Goal: Answer question/provide support: Share knowledge or assist other users

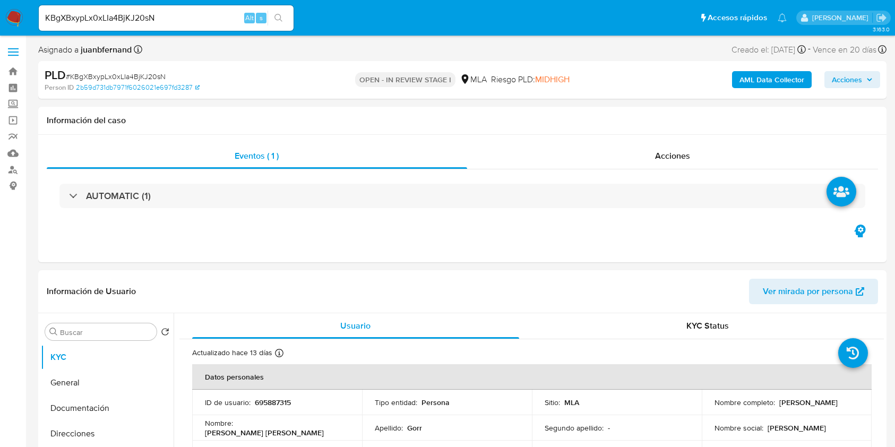
select select "10"
click at [227, 16] on input "KBgXBxypLx0xLIa4BjKJ20sN" at bounding box center [166, 18] width 255 height 14
paste input "Gn9zIAdsR6AwfPPmaJ6Lx7bZ"
type input "Gn9zIAdsR6AwfPPmaJ6Lx7bZ"
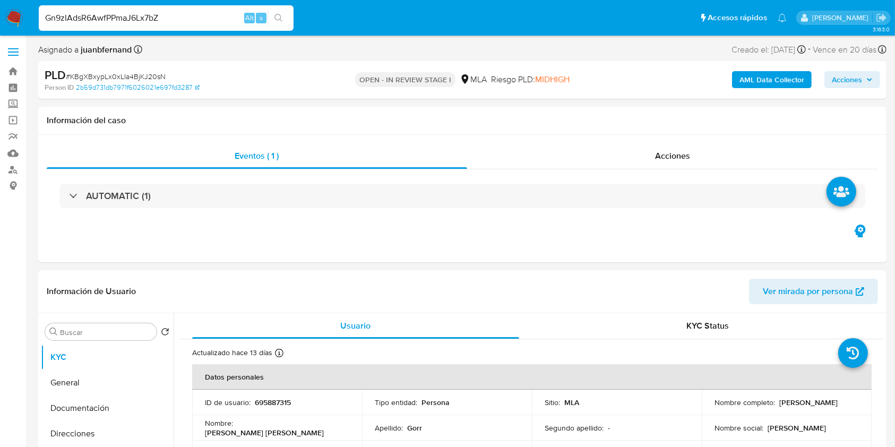
click at [275, 23] on button "search-icon" at bounding box center [278, 18] width 22 height 15
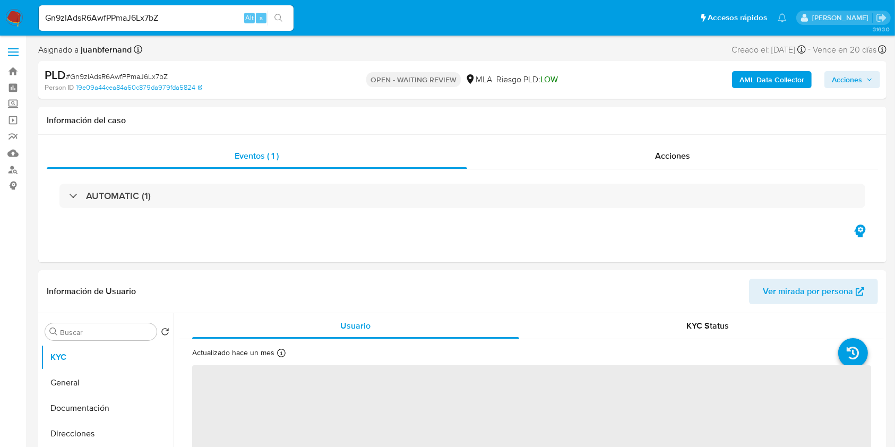
select select "10"
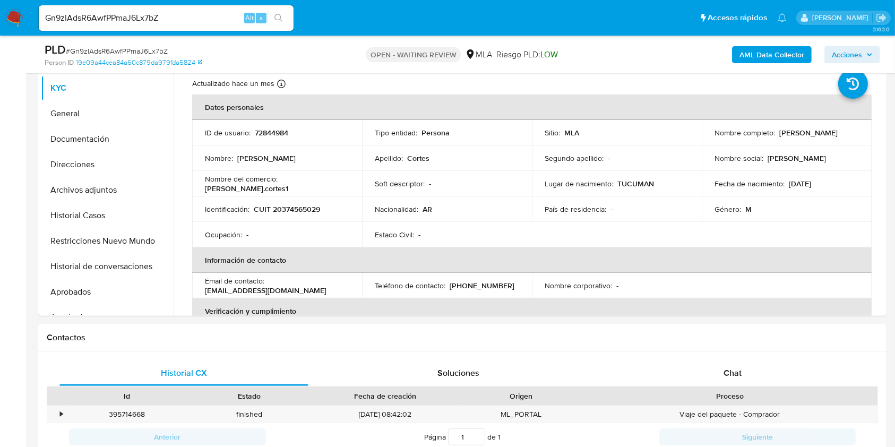
scroll to position [353, 0]
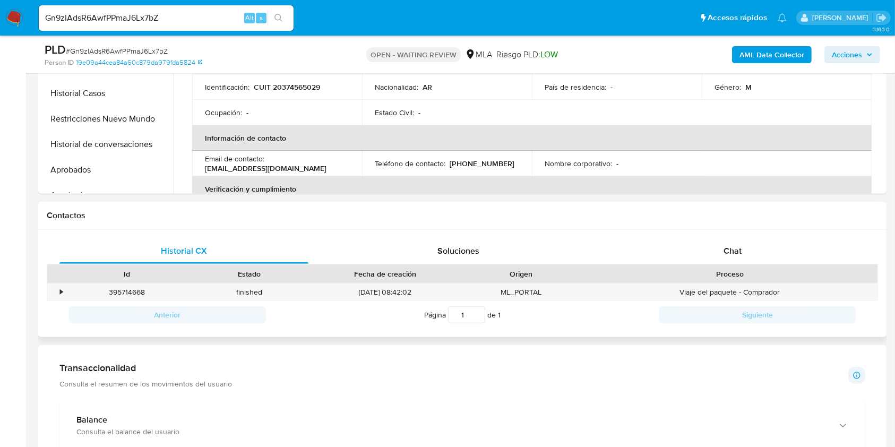
click at [729, 230] on div "Historial CX Soluciones Chat Id Estado Fecha de creación Origen Proceso • 39571…" at bounding box center [462, 284] width 848 height 108
click at [732, 242] on div "Chat" at bounding box center [732, 250] width 249 height 25
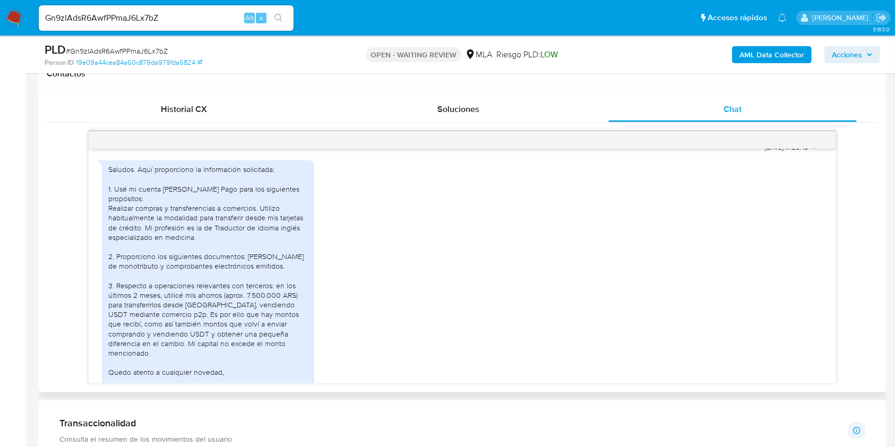
scroll to position [667, 0]
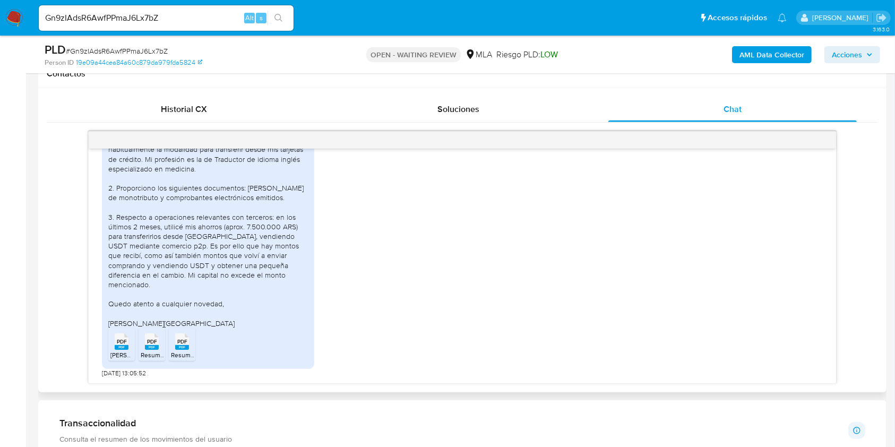
click at [124, 348] on rect at bounding box center [122, 347] width 14 height 5
click at [145, 347] on rect at bounding box center [152, 347] width 14 height 5
drag, startPoint x: 181, startPoint y: 349, endPoint x: 255, endPoint y: 326, distance: 77.2
click at [181, 349] on rect at bounding box center [182, 347] width 14 height 5
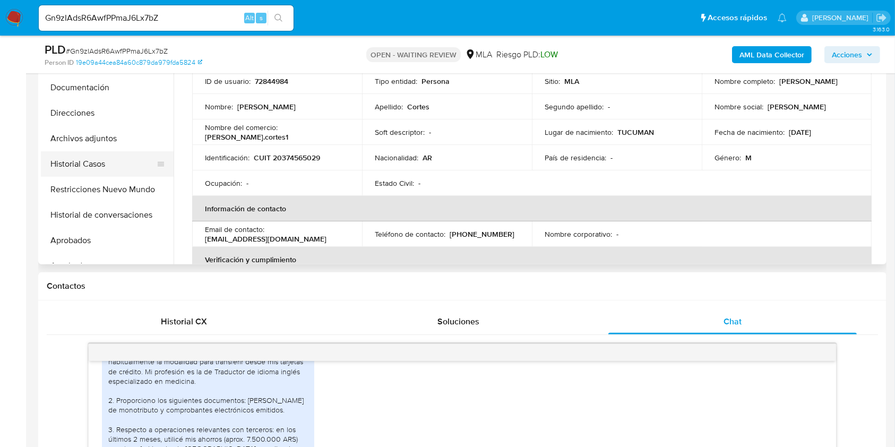
click at [91, 163] on button "Historial Casos" at bounding box center [103, 163] width 124 height 25
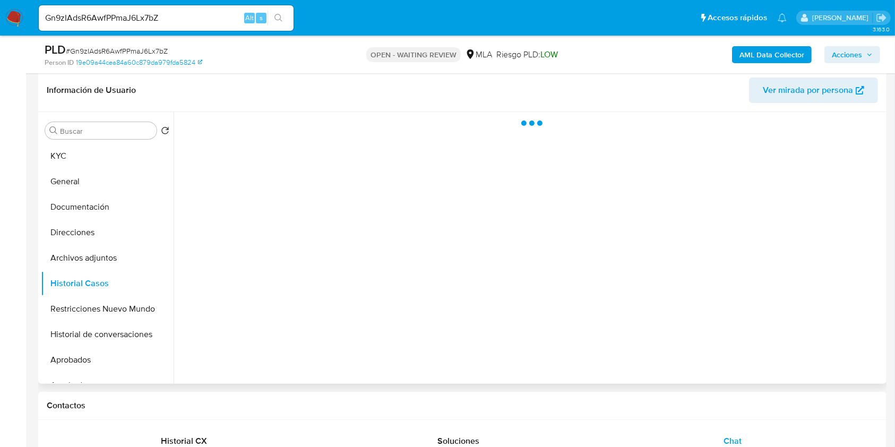
scroll to position [141, 0]
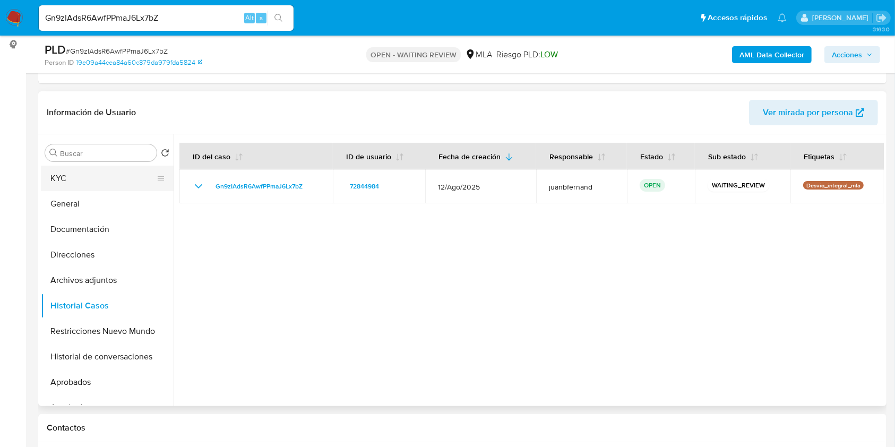
click at [81, 178] on button "KYC" at bounding box center [103, 178] width 124 height 25
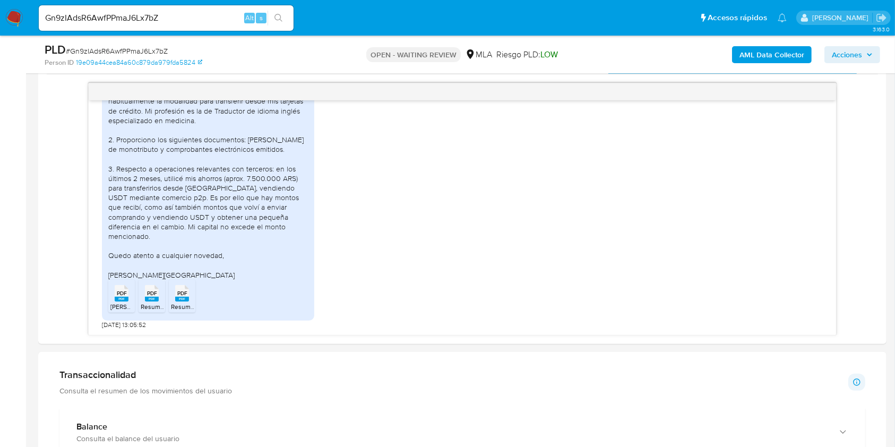
scroll to position [566, 0]
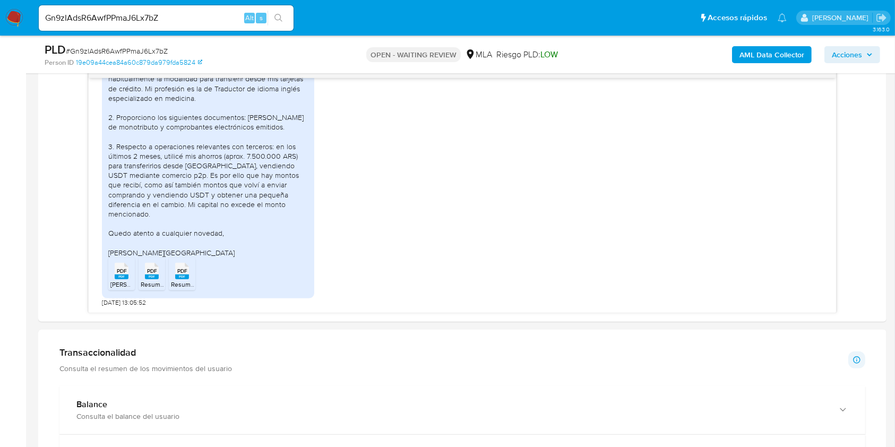
click at [202, 19] on input "Gn9zIAdsR6AwfPPmaJ6Lx7bZ" at bounding box center [166, 18] width 255 height 14
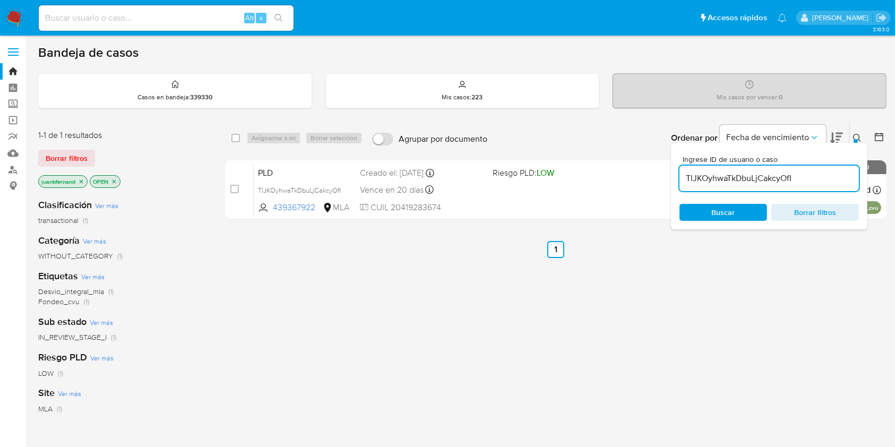
click at [816, 187] on div "TlJKOyhwaTkDbuLjCakcyOfI" at bounding box center [768, 178] width 179 height 25
click at [818, 182] on input "TlJKOyhwaTkDbuLjCakcyOfI" at bounding box center [768, 178] width 179 height 14
paste input "Gn9zIAdsR6AwfPPmaJ6Lx7bZ"
type input "Gn9zIAdsR6AwfPPmaJ6Lx7bZ"
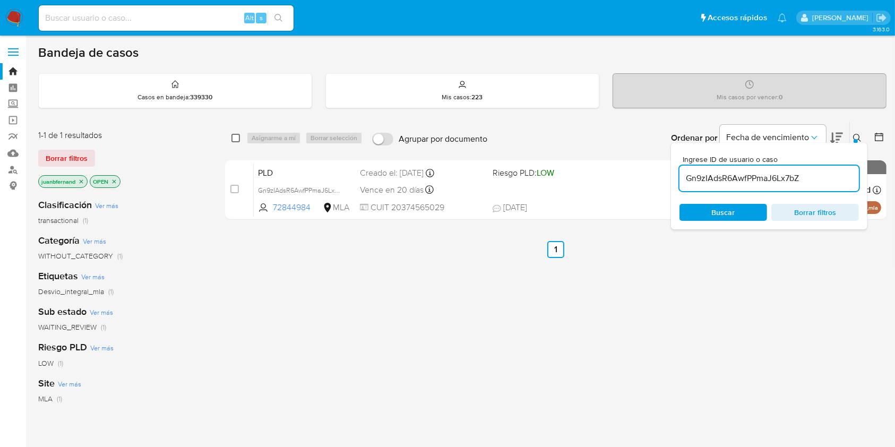
click at [237, 141] on input "checkbox" at bounding box center [235, 138] width 8 height 8
checkbox input "true"
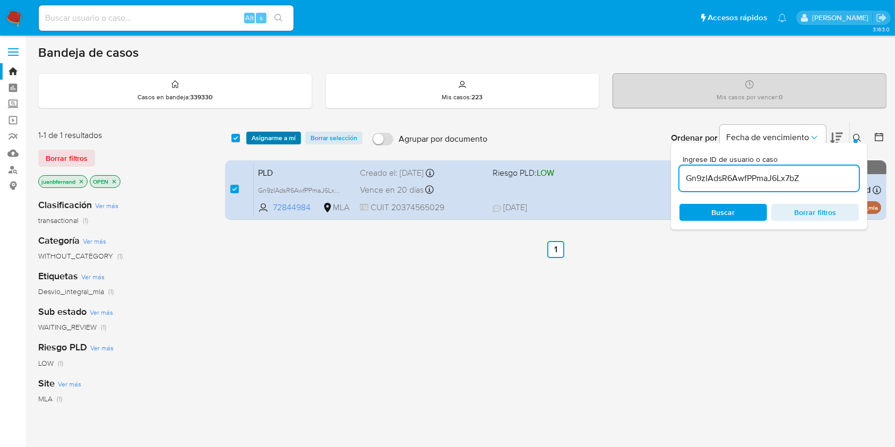
click at [259, 139] on span "Asignarme a mí" at bounding box center [274, 138] width 44 height 11
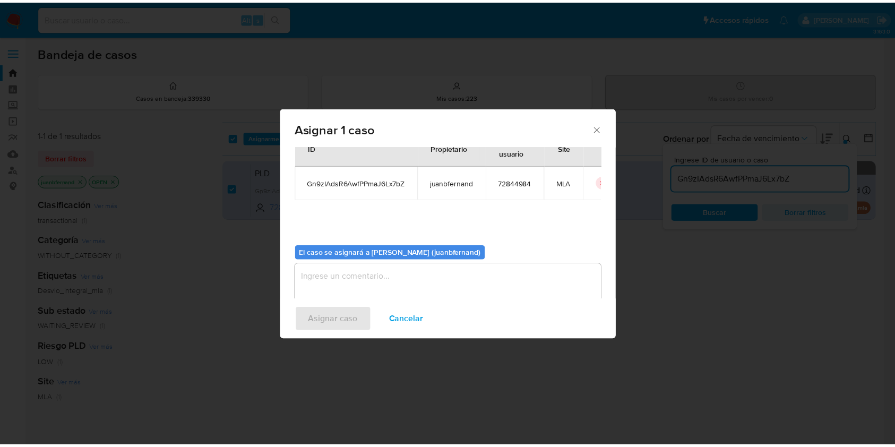
scroll to position [54, 0]
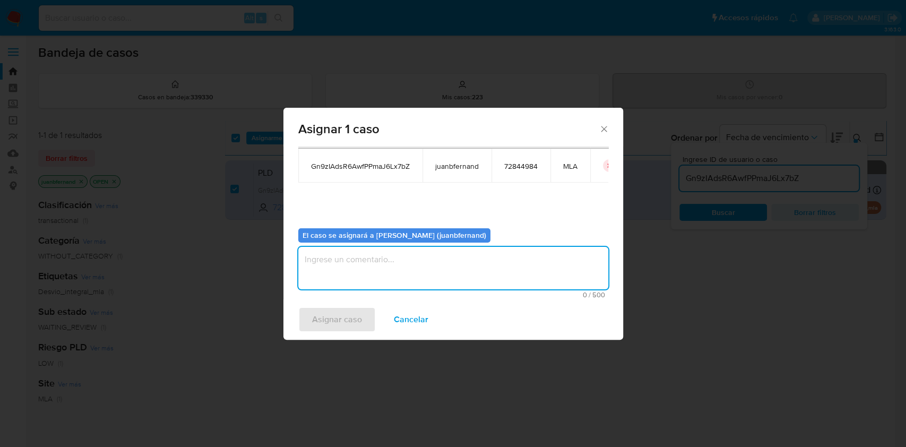
drag, startPoint x: 364, startPoint y: 265, endPoint x: 368, endPoint y: 272, distance: 7.7
click at [368, 270] on textarea "assign-modal" at bounding box center [453, 268] width 310 height 42
click at [335, 333] on div "Asignar caso Cancelar" at bounding box center [453, 319] width 340 height 40
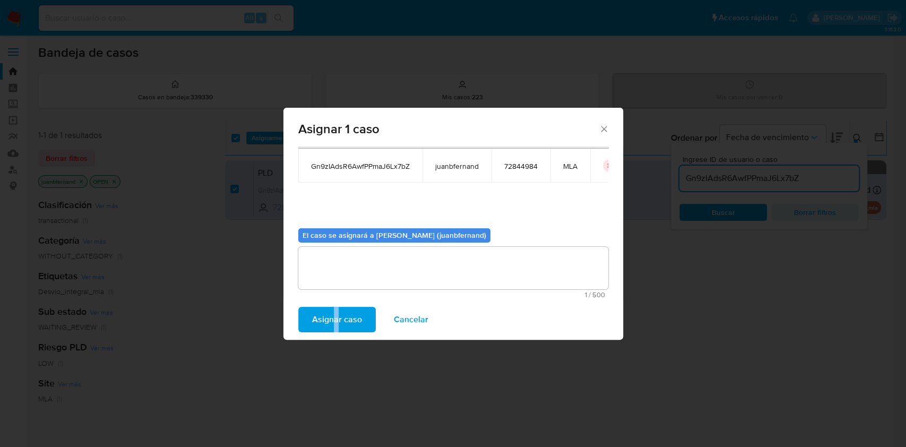
click at [341, 324] on span "Asignar caso" at bounding box center [337, 319] width 50 height 23
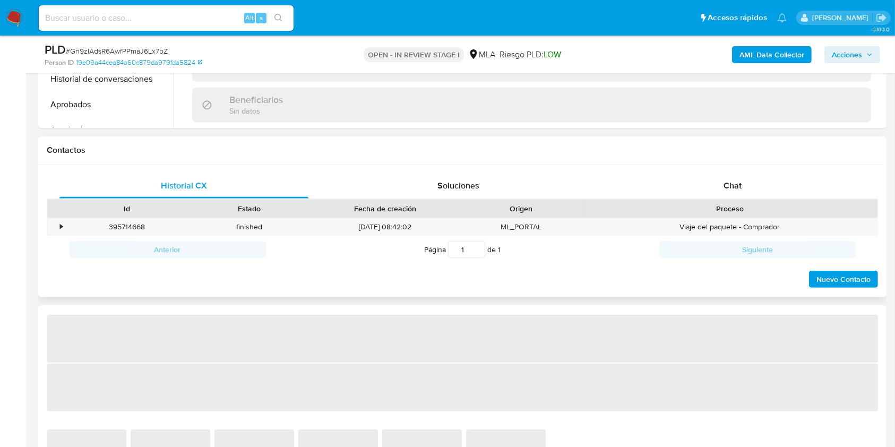
scroll to position [425, 0]
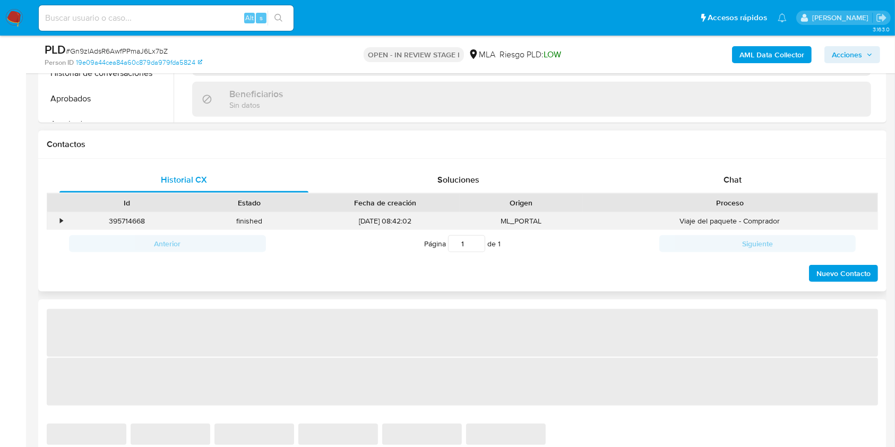
click at [705, 219] on div "Viaje del paquete - Comprador" at bounding box center [729, 221] width 295 height 18
click at [722, 185] on div "Chat" at bounding box center [732, 179] width 249 height 25
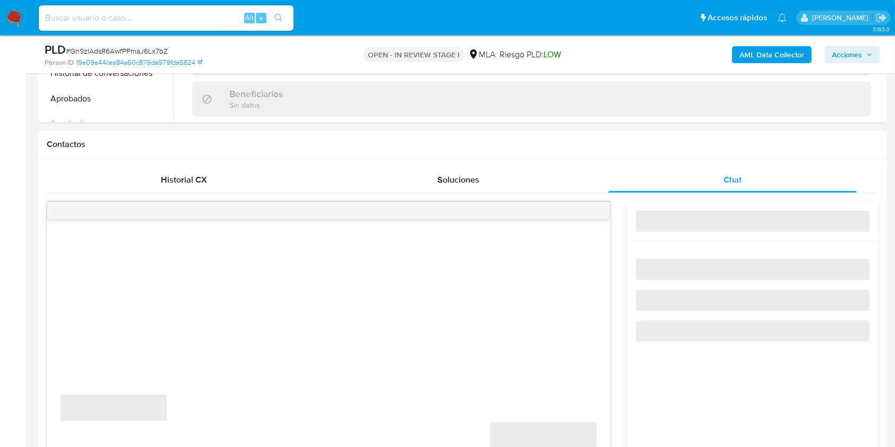
select select "10"
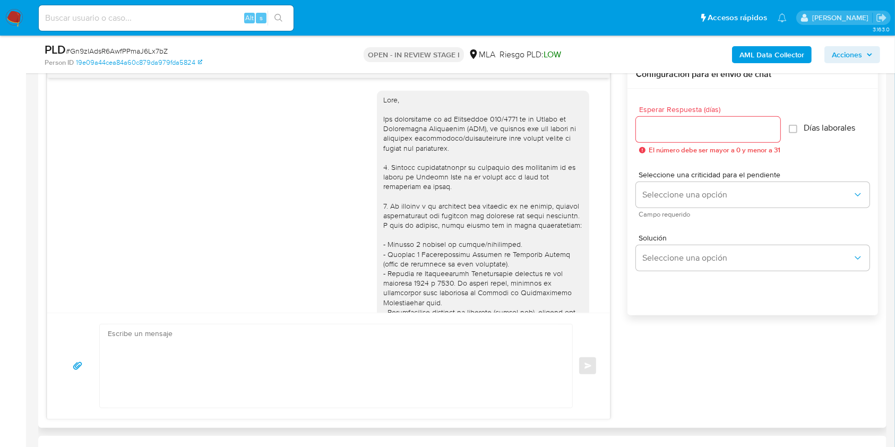
scroll to position [667, 0]
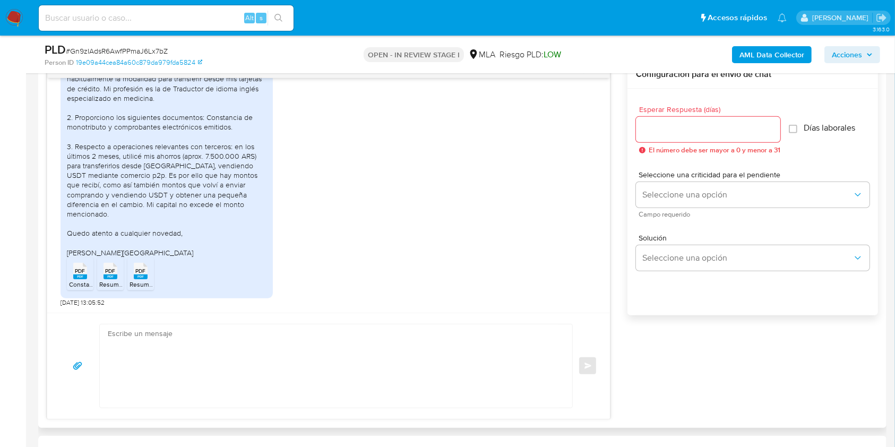
click at [204, 348] on textarea at bounding box center [333, 365] width 451 height 83
paste textarea "Hola, esperamos que te encuentres muy bien. Muchas gracias por tu respuesta. Co…"
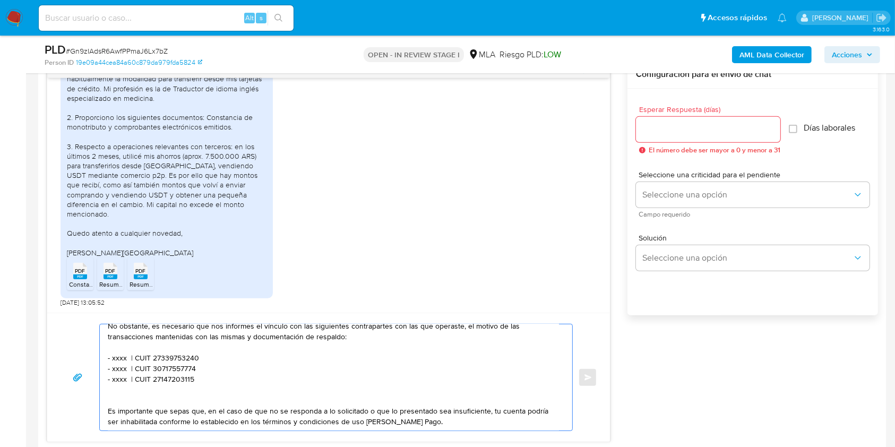
scroll to position [0, 0]
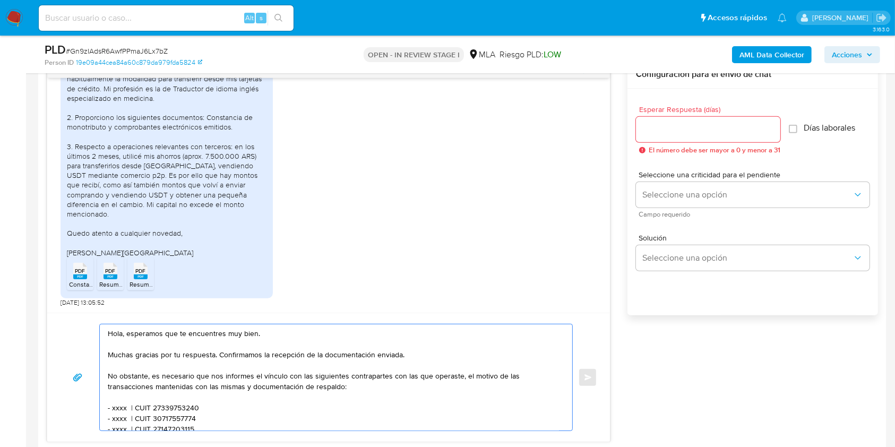
click at [248, 334] on textarea "Hola, esperamos que te encuentres muy bien. Muchas gracias por tu respuesta. Co…" at bounding box center [333, 377] width 451 height 106
drag, startPoint x: 247, startPoint y: 334, endPoint x: 137, endPoint y: 321, distance: 110.7
click at [137, 321] on div "Hola, esperamos que te encuentres muy bien. Muchas gracias por tu respuesta. Co…" at bounding box center [328, 377] width 563 height 129
click at [139, 341] on textarea "Hola. Muchas gracias por tu respuesta. Confirmamos la recepción de la documenta…" at bounding box center [333, 377] width 451 height 106
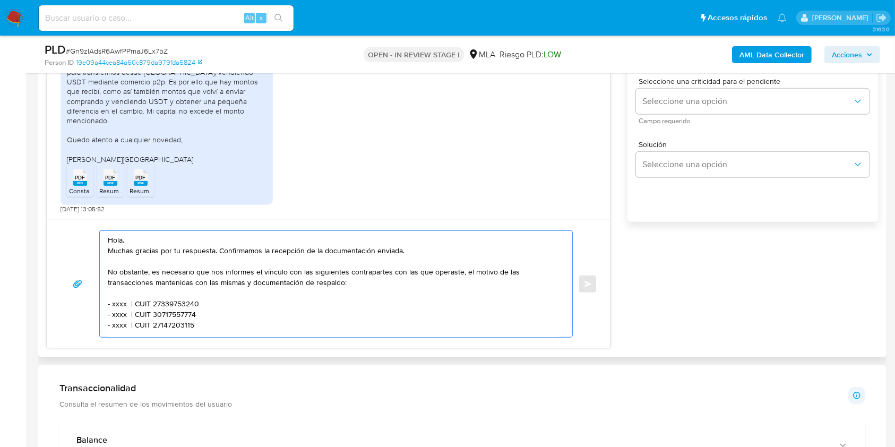
scroll to position [778, 0]
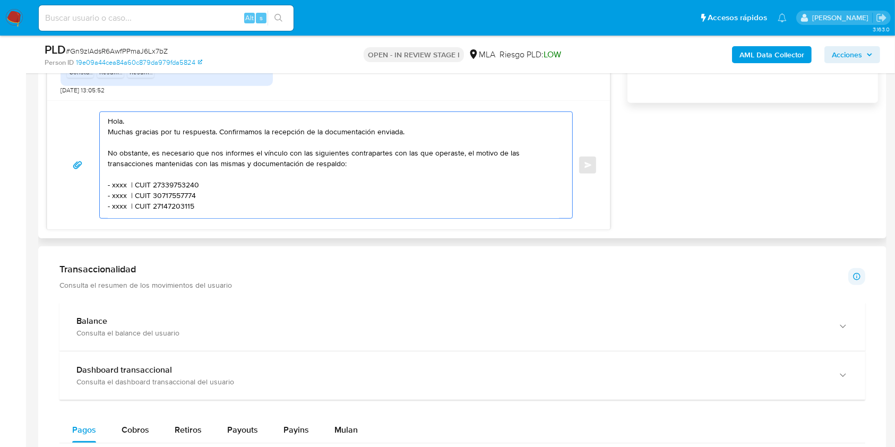
click at [151, 151] on textarea "Hola. Muchas gracias por tu respuesta. Confirmamos la recepción de la documenta…" at bounding box center [333, 165] width 451 height 106
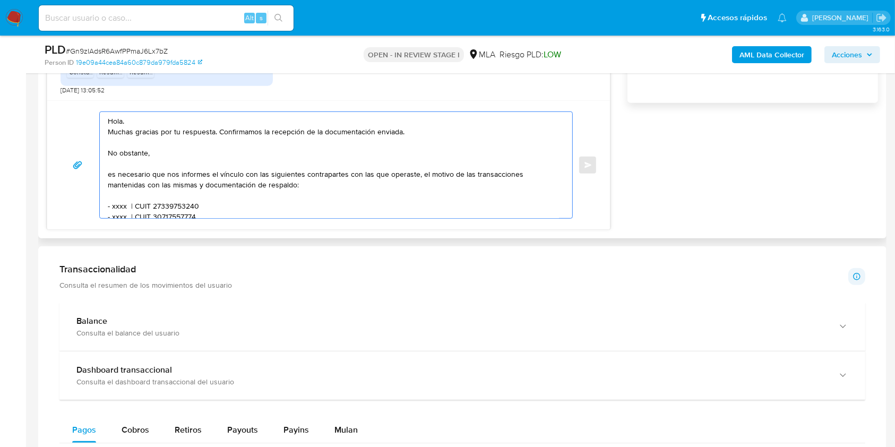
drag, startPoint x: 179, startPoint y: 158, endPoint x: 187, endPoint y: 162, distance: 8.6
click at [180, 158] on textarea "Hola. Muchas gracias por tu respuesta. Confirmamos la recepción de la documenta…" at bounding box center [333, 165] width 451 height 106
click at [277, 157] on textarea "Hola. Muchas gracias por tu respuesta. Confirmamos la recepción de la documenta…" at bounding box center [333, 165] width 451 height 106
click at [0, 0] on lt-span "documentaci ó n" at bounding box center [0, 0] width 0 height 0
click at [393, 158] on textarea "Hola. Muchas gracias por tu respuesta. Confirmamos la recepción de la documenta…" at bounding box center [333, 165] width 451 height 106
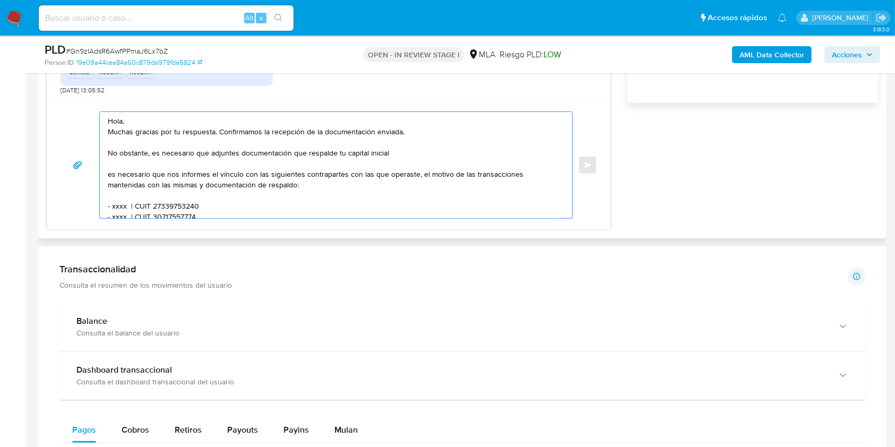
click at [339, 154] on textarea "Hola. Muchas gracias por tu respuesta. Confirmamos la recepción de la documenta…" at bounding box center [333, 165] width 451 height 106
click at [416, 151] on textarea "Hola. Muchas gracias por tu respuesta. Confirmamos la recepción de la documenta…" at bounding box center [333, 165] width 451 height 106
click at [403, 156] on textarea "Hola. Muchas gracias por tu respuesta. Confirmamos la recepción de la documenta…" at bounding box center [333, 165] width 451 height 106
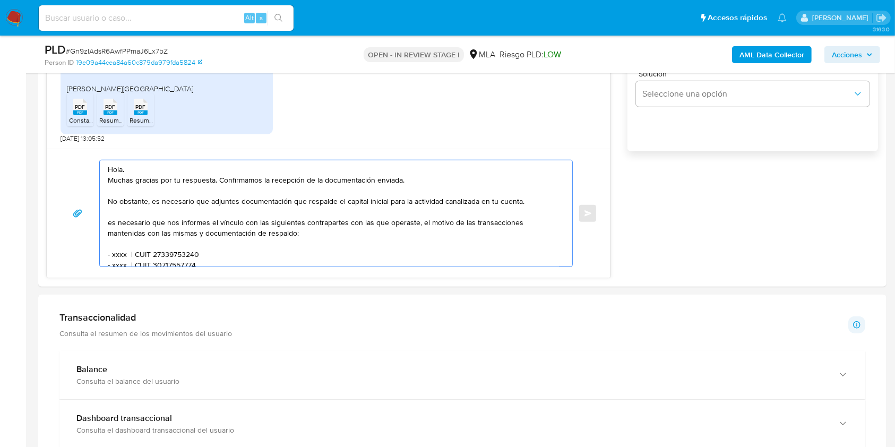
scroll to position [707, 0]
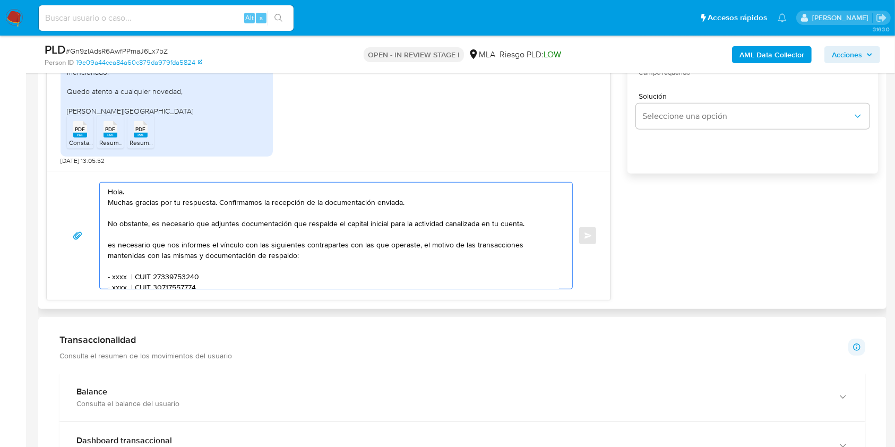
drag, startPoint x: 387, startPoint y: 225, endPoint x: 383, endPoint y: 256, distance: 32.1
click at [388, 226] on textarea "Hola. Muchas gracias por tu respuesta. Confirmamos la recepción de la documenta…" at bounding box center [333, 236] width 451 height 106
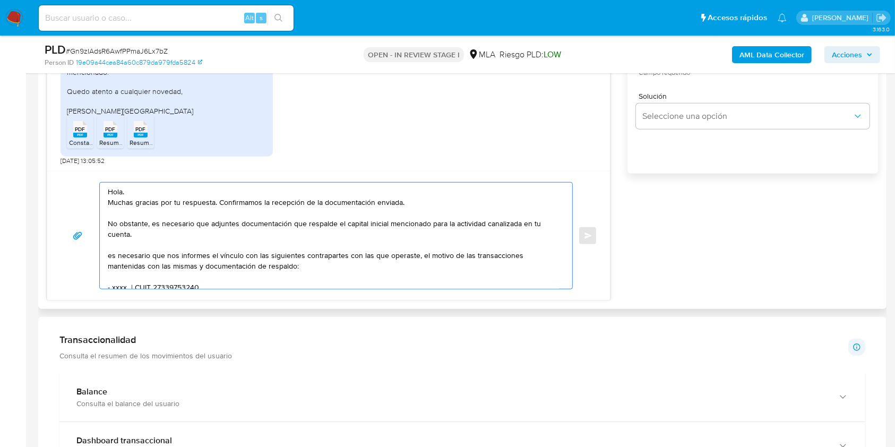
click at [340, 235] on textarea "Hola. Muchas gracias por tu respuesta. Confirmamos la recepción de la documenta…" at bounding box center [333, 236] width 451 height 106
click at [111, 258] on textarea "Hola. Muchas gracias por tu respuesta. Confirmamos la recepción de la documenta…" at bounding box center [333, 236] width 451 height 106
click at [182, 261] on textarea "Hola. Muchas gracias por tu respuesta. Confirmamos la recepción de la documenta…" at bounding box center [333, 236] width 451 height 106
click at [0, 0] on lt-span "documentaci ó n" at bounding box center [0, 0] width 0 height 0
drag, startPoint x: 484, startPoint y: 257, endPoint x: 484, endPoint y: 270, distance: 12.7
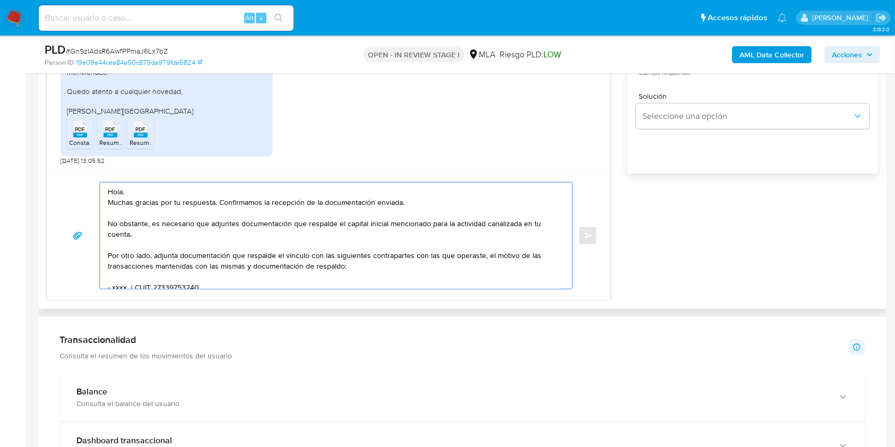
click at [484, 260] on textarea "Hola. Muchas gracias por tu respuesta. Confirmamos la recepción de la documenta…" at bounding box center [333, 236] width 451 height 106
click at [352, 269] on textarea "Hola. Muchas gracias por tu respuesta. Confirmamos la recepción de la documenta…" at bounding box center [333, 236] width 451 height 106
drag, startPoint x: 352, startPoint y: 269, endPoint x: 264, endPoint y: 269, distance: 87.6
click at [264, 269] on textarea "Hola. Muchas gracias por tu respuesta. Confirmamos la recepción de la documenta…" at bounding box center [333, 236] width 451 height 106
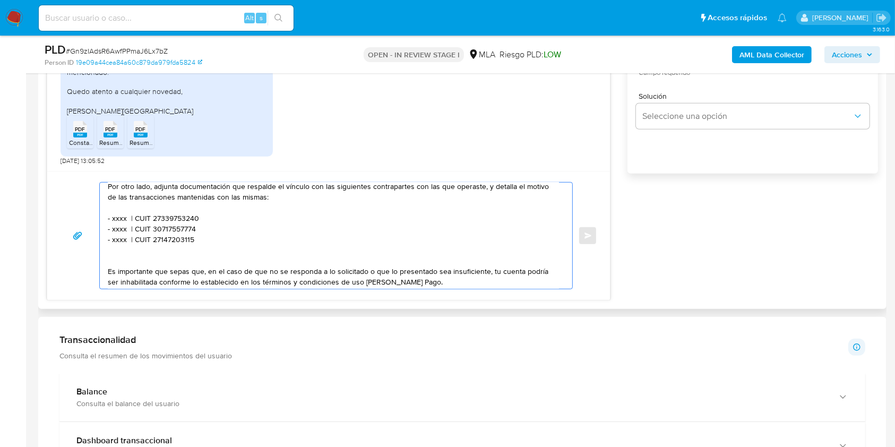
scroll to position [71, 0]
click at [113, 217] on textarea "Hola. Muchas gracias por tu respuesta. Confirmamos la recepción de la documenta…" at bounding box center [333, 236] width 451 height 106
paste textarea "LIANYING HE"
click at [219, 218] on textarea "Hola. Muchas gracias por tu respuesta. Confirmamos la recepción de la documenta…" at bounding box center [333, 236] width 451 height 106
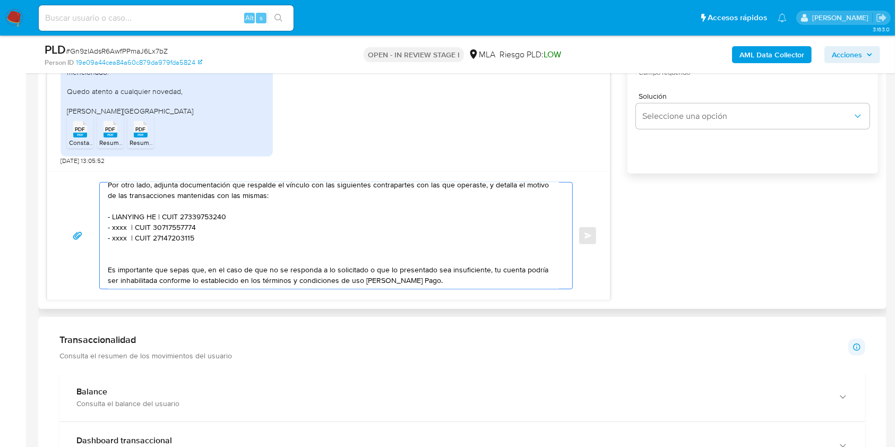
click at [219, 218] on textarea "Hola. Muchas gracias por tu respuesta. Confirmamos la recepción de la documenta…" at bounding box center [333, 236] width 451 height 106
paste textarea "954646357"
click at [113, 224] on textarea "Hola. Muchas gracias por tu respuesta. Confirmamos la recepción de la documenta…" at bounding box center [333, 236] width 451 height 106
click at [117, 226] on textarea "Hola. Muchas gracias por tu respuesta. Confirmamos la recepción de la documenta…" at bounding box center [333, 236] width 451 height 106
click at [118, 226] on textarea "Hola. Muchas gracias por tu respuesta. Confirmamos la recepción de la documenta…" at bounding box center [333, 236] width 451 height 106
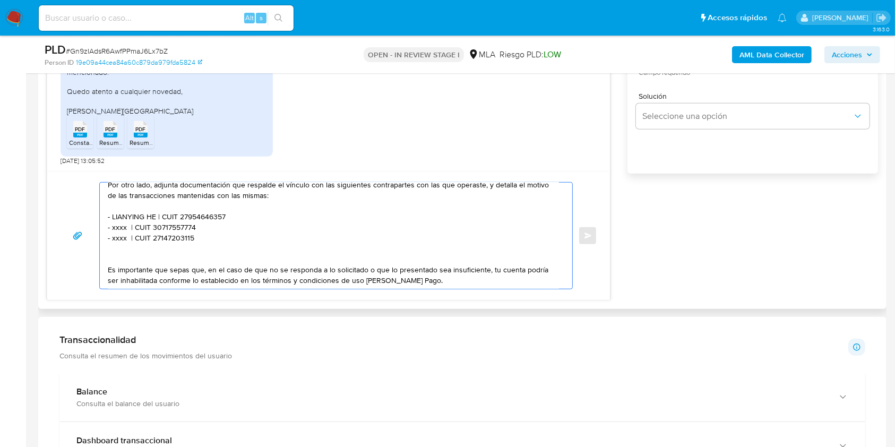
click at [118, 226] on textarea "Hola. Muchas gracias por tu respuesta. Confirmamos la recepción de la documenta…" at bounding box center [333, 236] width 451 height 106
paste textarea "Florencia Ranieri"
click at [213, 228] on textarea "Hola. Muchas gracias por tu respuesta. Confirmamos la recepción de la documenta…" at bounding box center [333, 236] width 451 height 106
paste textarea "27324659507"
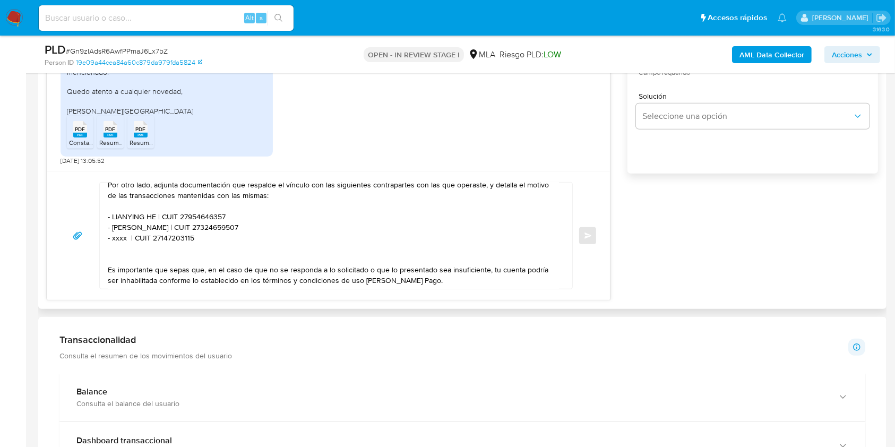
click at [124, 243] on textarea "Hola. Muchas gracias por tu respuesta. Confirmamos la recepción de la documenta…" at bounding box center [333, 236] width 451 height 106
paste textarea "Anna Lucia Ortiz"
click at [120, 241] on textarea "Hola. Muchas gracias por tu respuesta. Confirmamos la recepción de la documenta…" at bounding box center [333, 236] width 451 height 106
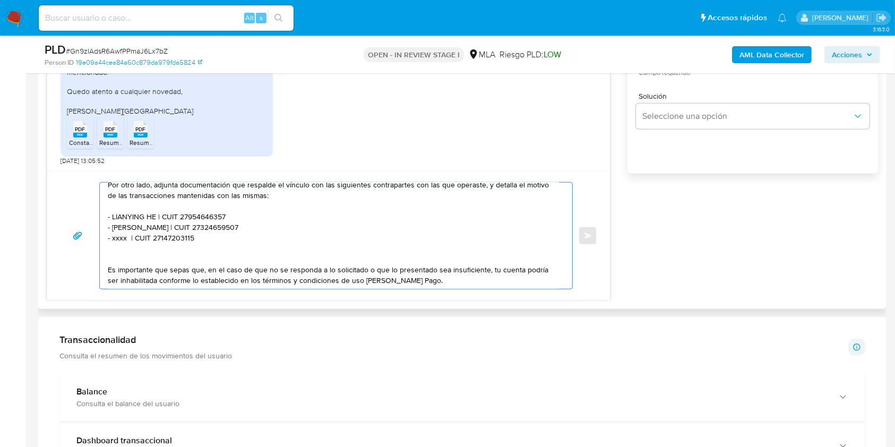
paste textarea "Anna Lucia Ortiz"
click at [209, 241] on textarea "Hola. Muchas gracias por tu respuesta. Confirmamos la recepción de la documenta…" at bounding box center [333, 236] width 451 height 106
paste textarea "451940037"
drag, startPoint x: 246, startPoint y: 240, endPoint x: 102, endPoint y: 218, distance: 146.1
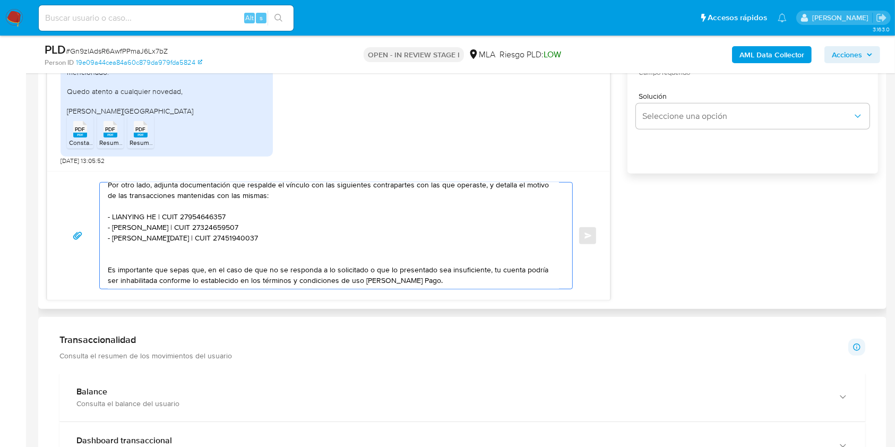
click at [102, 218] on div "Hola. Muchas gracias por tu respuesta. Confirmamos la recepción de la documenta…" at bounding box center [333, 236] width 467 height 106
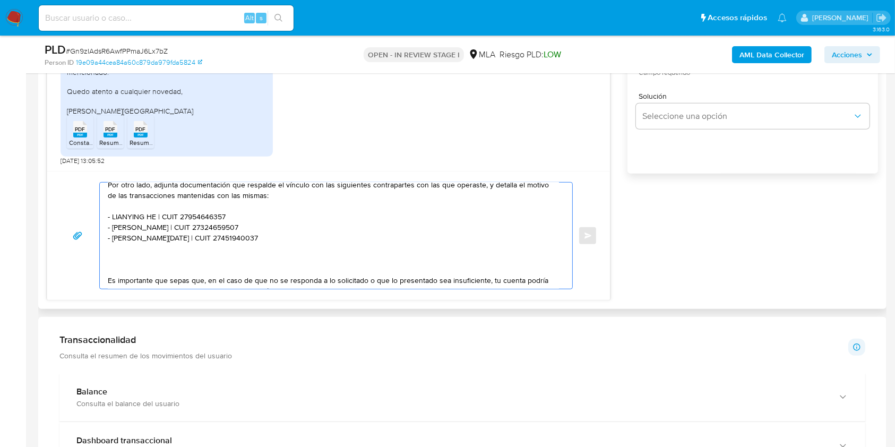
paste textarea "- LIANYING HE | CUIT 27954646357 - Florencia Ranieri | CUIT 27324659507 - Anna …"
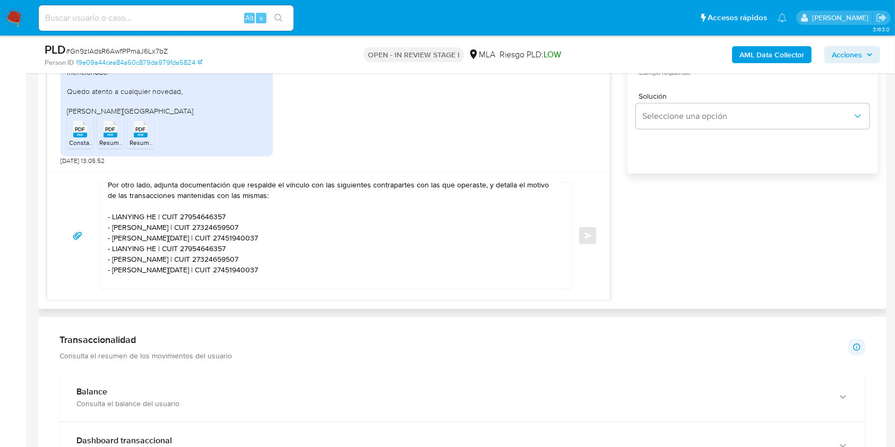
click at [125, 254] on textarea "Hola. Muchas gracias por tu respuesta. Confirmamos la recepción de la documenta…" at bounding box center [333, 236] width 451 height 106
drag, startPoint x: 125, startPoint y: 254, endPoint x: 149, endPoint y: 253, distance: 23.9
click at [149, 253] on textarea "Hola. Muchas gracias por tu respuesta. Confirmamos la recepción de la documenta…" at bounding box center [333, 236] width 451 height 106
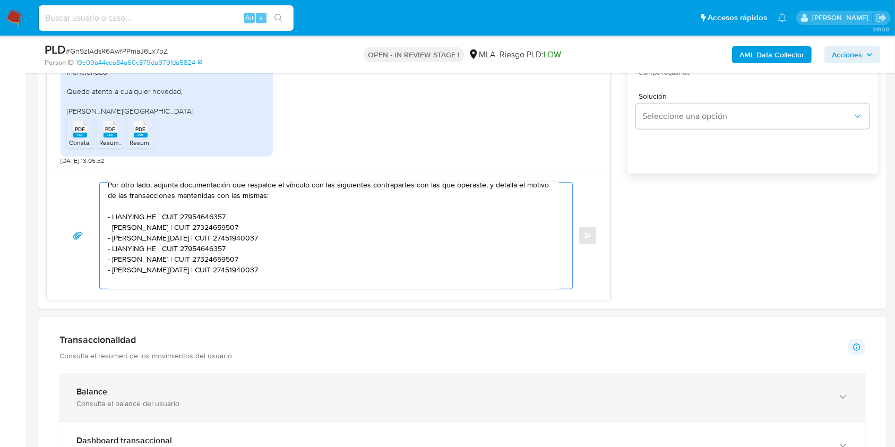
paste textarea "ENZO RAMIRO IRAMAIN"
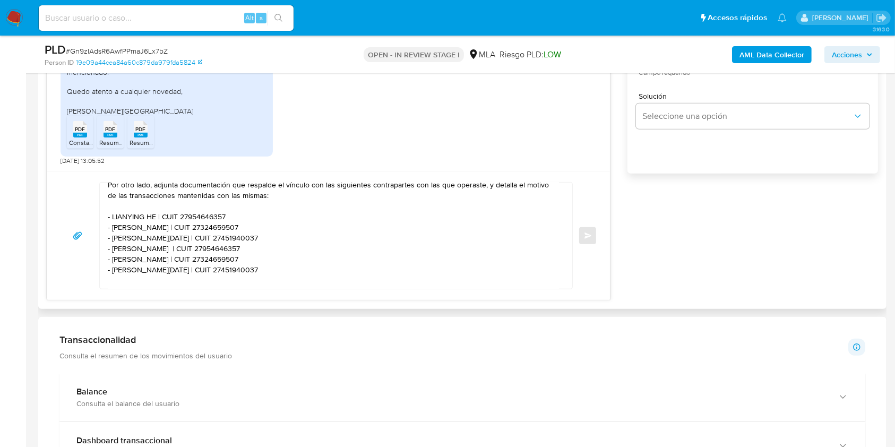
click at [248, 247] on textarea "Hola. Muchas gracias por tu respuesta. Confirmamos la recepción de la documenta…" at bounding box center [333, 236] width 451 height 106
paste textarea "0446161718"
click at [125, 258] on textarea "Hola. Muchas gracias por tu respuesta. Confirmamos la recepción de la documenta…" at bounding box center [333, 236] width 451 height 106
drag, startPoint x: 125, startPoint y: 258, endPoint x: 149, endPoint y: 261, distance: 24.0
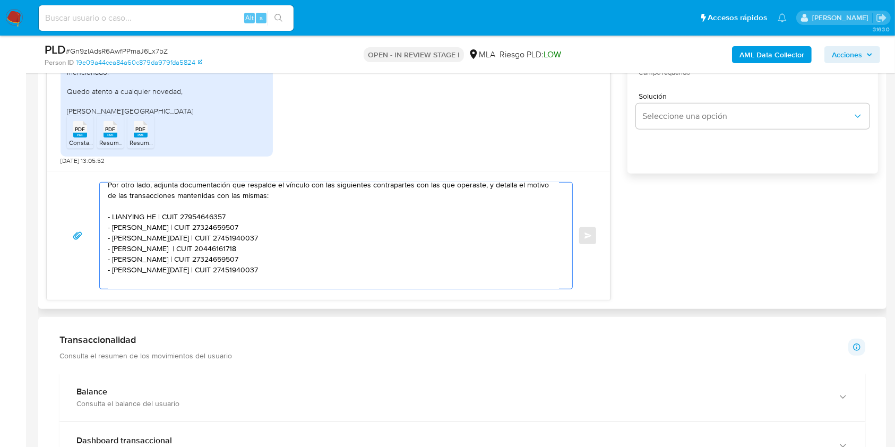
click at [149, 261] on textarea "Hola. Muchas gracias por tu respuesta. Confirmamos la recepción de la documenta…" at bounding box center [333, 236] width 451 height 106
paste textarea "CAMILA ANGELICA RODRIGUEZ"
click at [259, 262] on textarea "Hola. Muchas gracias por tu respuesta. Confirmamos la recepción de la documenta…" at bounding box center [333, 236] width 451 height 106
paste textarea "439444555"
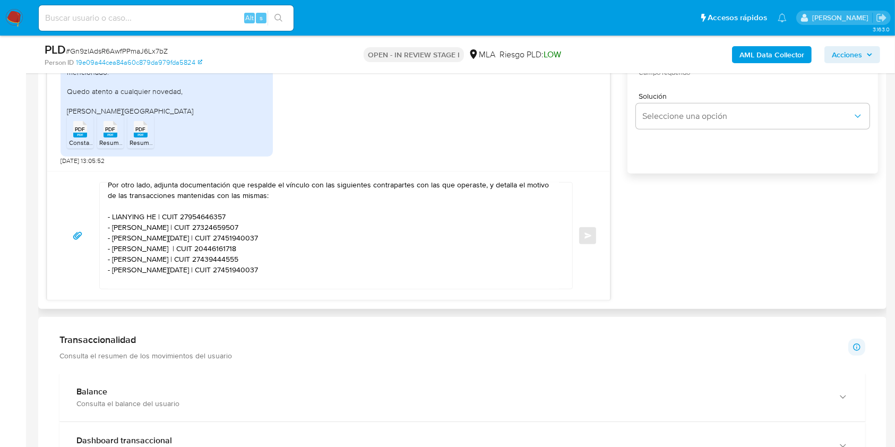
scroll to position [141, 0]
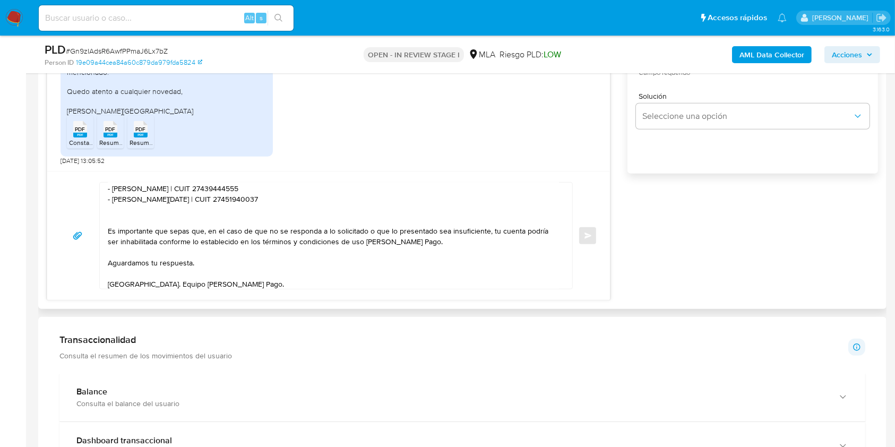
click at [118, 202] on textarea "Hola. Muchas gracias por tu respuesta. Confirmamos la recepción de la documenta…" at bounding box center [333, 236] width 451 height 106
drag, startPoint x: 118, startPoint y: 202, endPoint x: 151, endPoint y: 202, distance: 32.9
click at [151, 202] on textarea "Hola. Muchas gracias por tu respuesta. Confirmamos la recepción de la documenta…" at bounding box center [333, 236] width 451 height 106
paste textarea "Marilina Eliana Marin"
click at [237, 202] on textarea "Hola. Muchas gracias por tu respuesta. Confirmamos la recepción de la documenta…" at bounding box center [333, 236] width 451 height 106
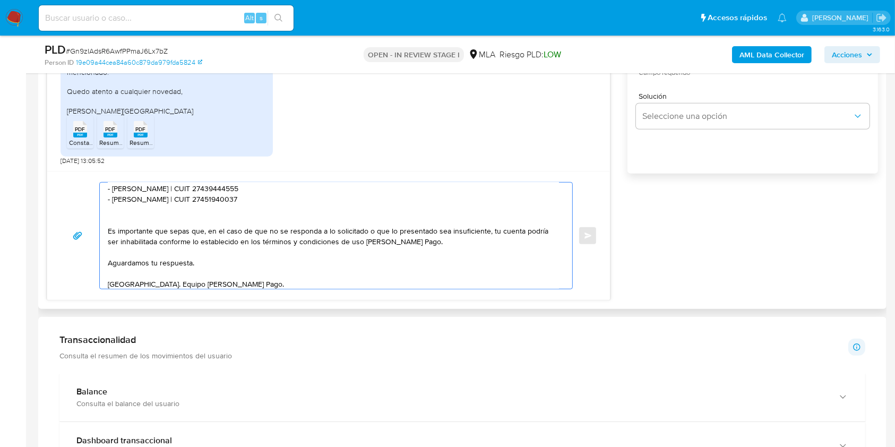
click at [237, 202] on textarea "Hola. Muchas gracias por tu respuesta. Confirmamos la recepción de la documenta…" at bounding box center [333, 236] width 451 height 106
paste textarea "305992653"
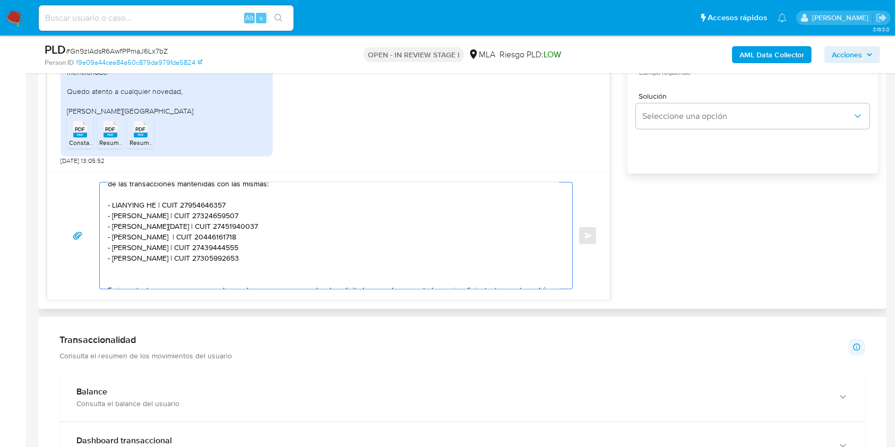
scroll to position [79, 0]
drag, startPoint x: 257, startPoint y: 199, endPoint x: 120, endPoint y: 274, distance: 155.6
click at [105, 243] on div "Hola. Muchas gracias por tu respuesta. Confirmamos la recepción de la documenta…" at bounding box center [333, 236] width 467 height 106
drag, startPoint x: 126, startPoint y: 273, endPoint x: 128, endPoint y: 279, distance: 6.2
click at [126, 272] on textarea "Hola. Muchas gracias por tu respuesta. Confirmamos la recepción de la documenta…" at bounding box center [333, 236] width 451 height 106
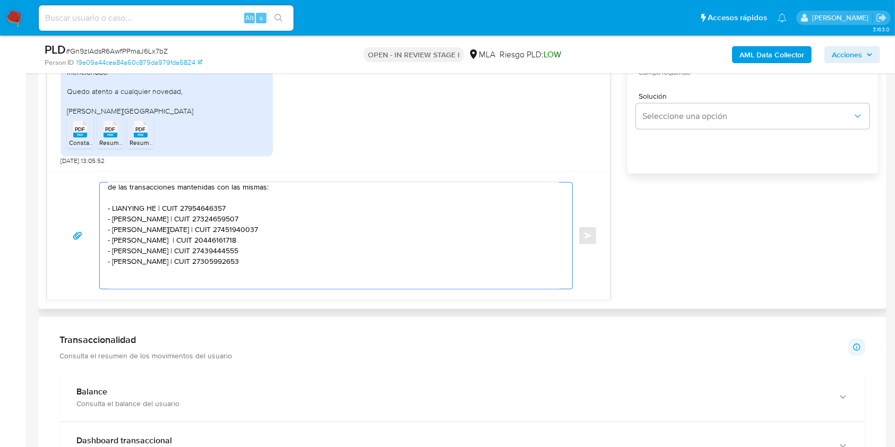
paste textarea "- ENZO RAMIRO IRAMAIN | CUIT 20446161718 - CAMILA ANGELICA RODRIGUEZ | CUIT 274…"
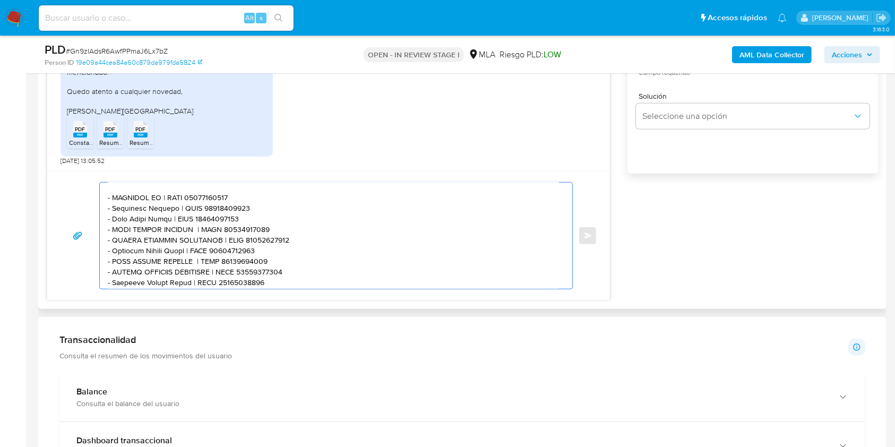
scroll to position [93, 0]
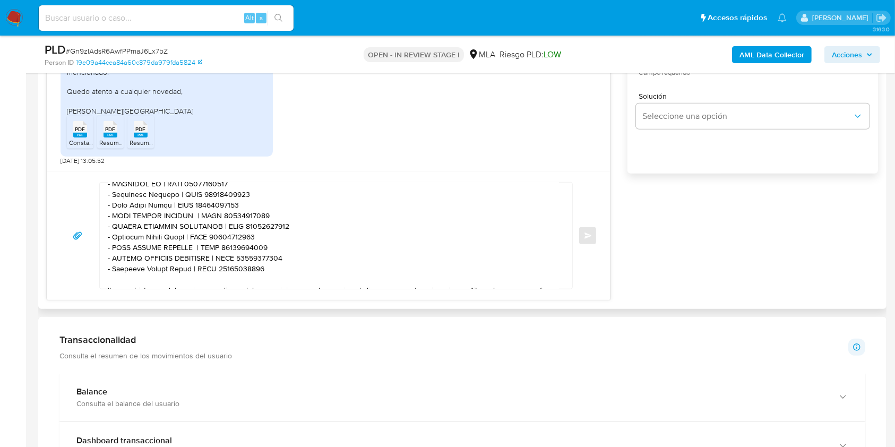
click at [123, 263] on textarea at bounding box center [333, 236] width 451 height 106
drag, startPoint x: 123, startPoint y: 263, endPoint x: 173, endPoint y: 260, distance: 50.0
click at [174, 260] on textarea at bounding box center [333, 236] width 451 height 106
paste textarea "manuel Paterlini"
click at [215, 262] on textarea at bounding box center [333, 236] width 451 height 106
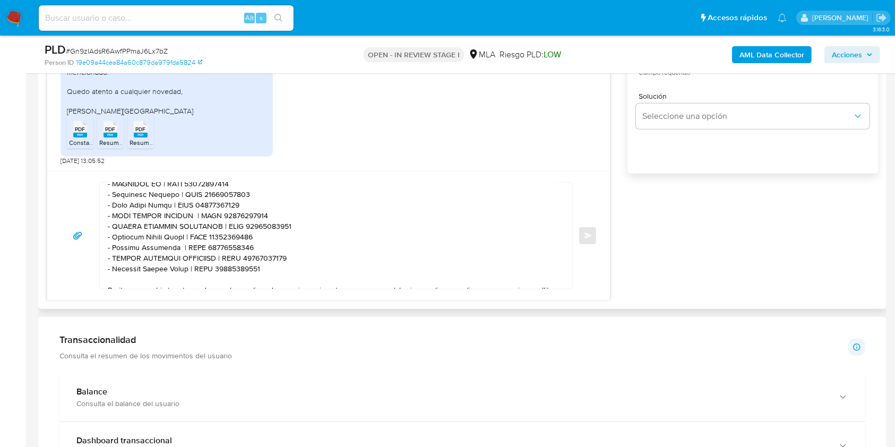
click at [215, 262] on textarea at bounding box center [333, 236] width 451 height 106
paste textarea "355634117"
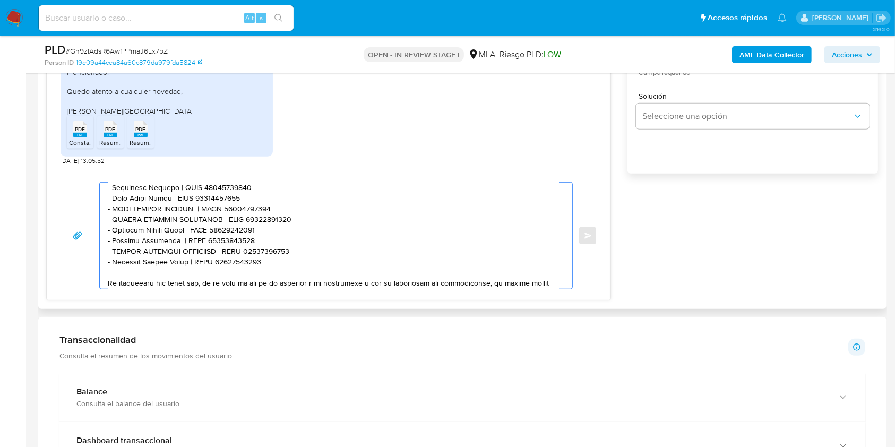
scroll to position [102, 0]
drag, startPoint x: 252, startPoint y: 280, endPoint x: 94, endPoint y: 272, distance: 158.3
click at [94, 272] on div "Enviar" at bounding box center [328, 235] width 537 height 107
click at [126, 264] on textarea at bounding box center [333, 236] width 451 height 106
drag, startPoint x: 126, startPoint y: 264, endPoint x: 183, endPoint y: 262, distance: 56.8
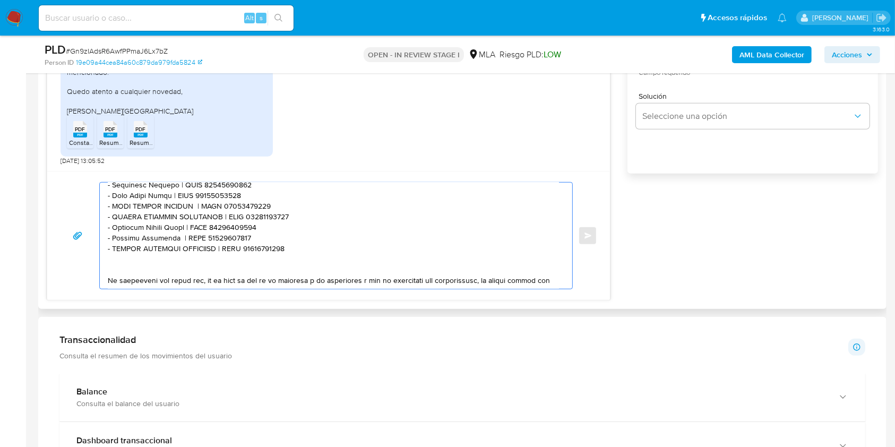
click at [183, 262] on textarea at bounding box center [333, 236] width 451 height 106
paste textarea "Paola Mariel Toriano"
click at [221, 263] on textarea at bounding box center [333, 236] width 451 height 106
paste textarea "327260699"
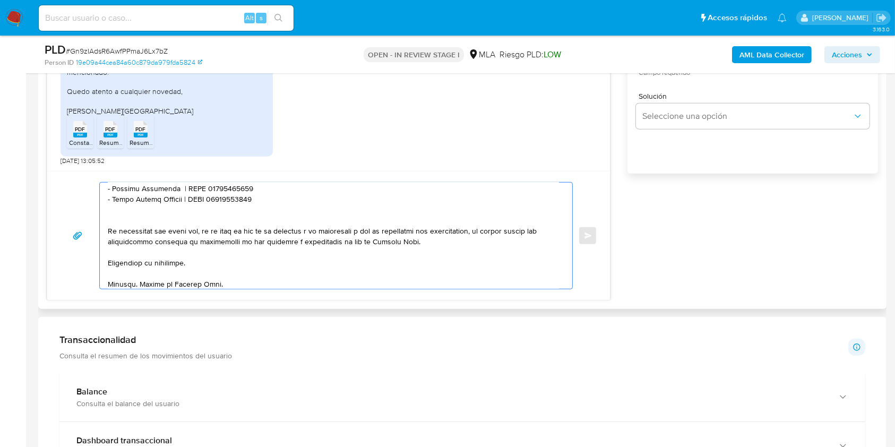
scroll to position [174, 0]
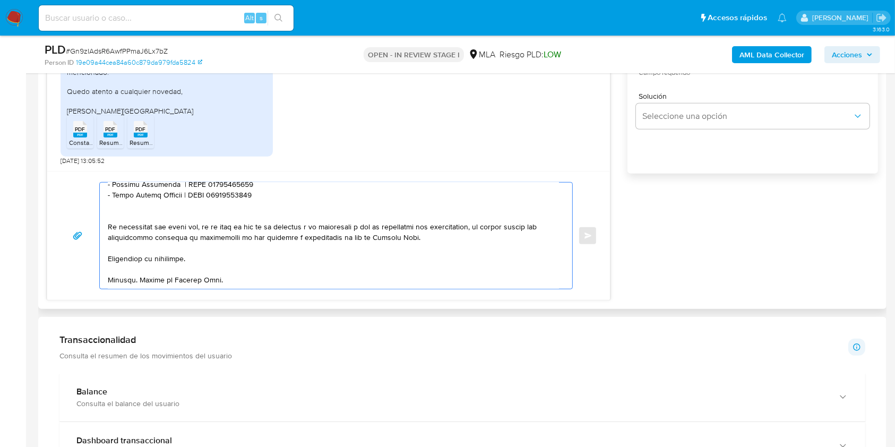
click at [211, 254] on textarea at bounding box center [333, 236] width 451 height 106
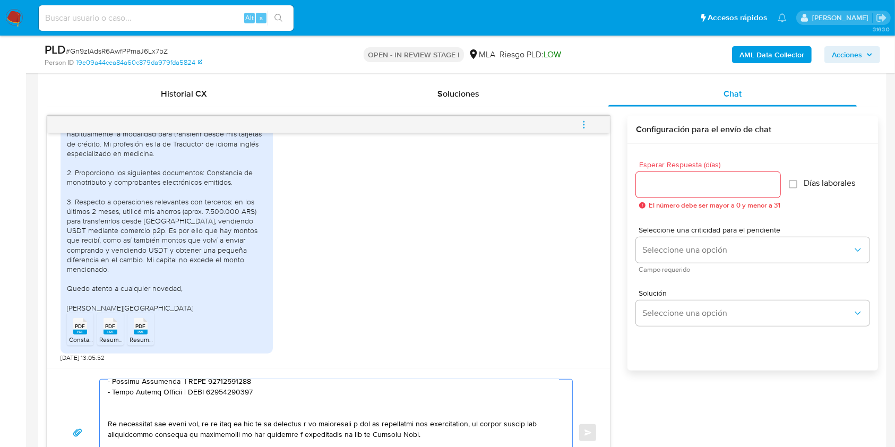
scroll to position [495, 0]
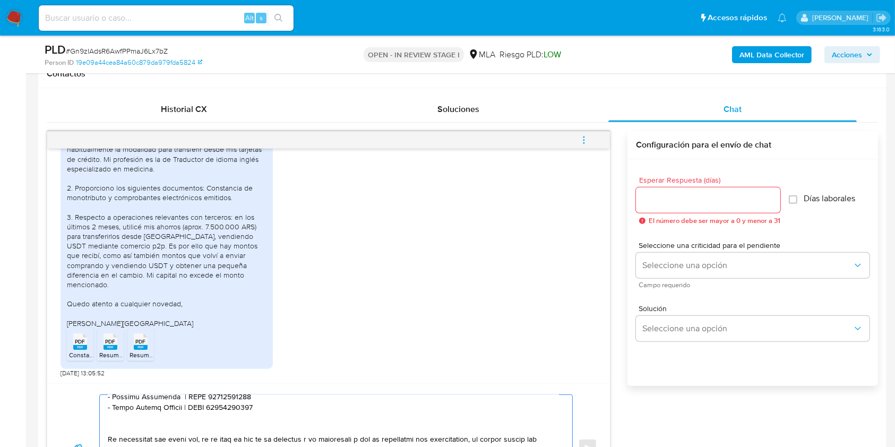
type textarea "Hola. Muchas gracias por tu respuesta. Confirmamos la recepción de la documenta…"
click at [672, 203] on input "Esperar Respuesta (días)" at bounding box center [708, 200] width 144 height 14
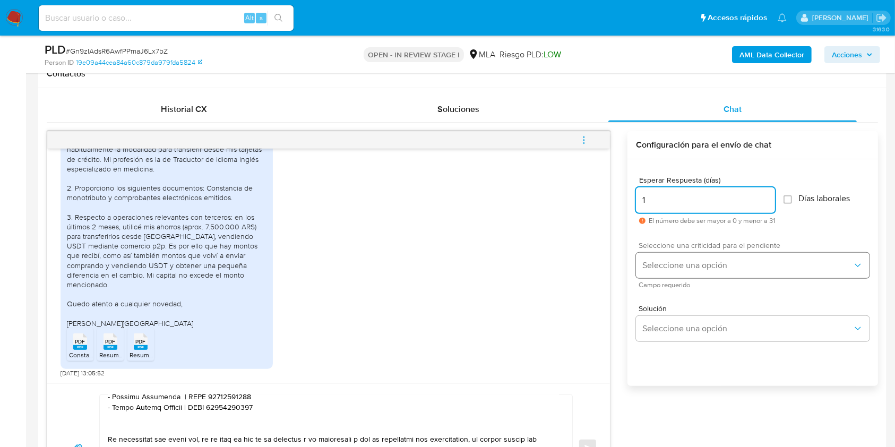
type input "1"
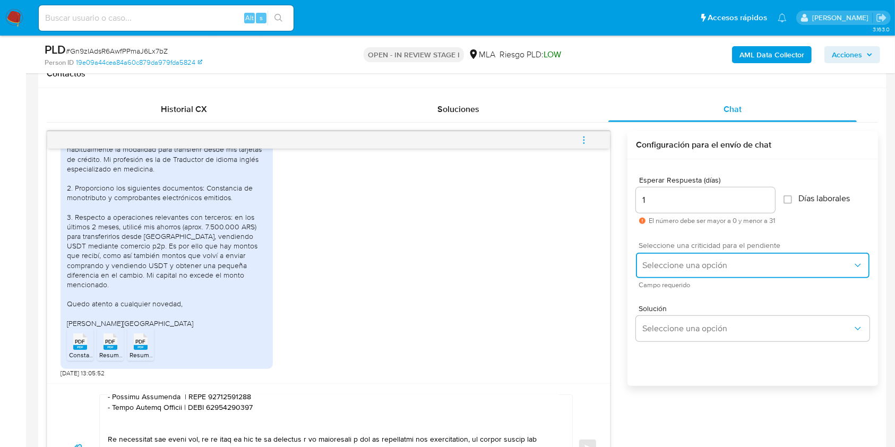
click at [666, 269] on span "Seleccione una opción" at bounding box center [747, 265] width 210 height 11
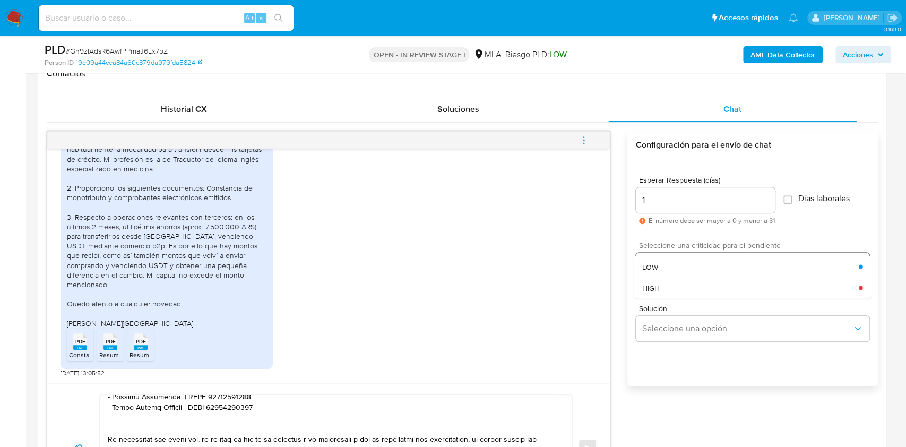
click at [660, 282] on div "HIGH" at bounding box center [750, 287] width 217 height 21
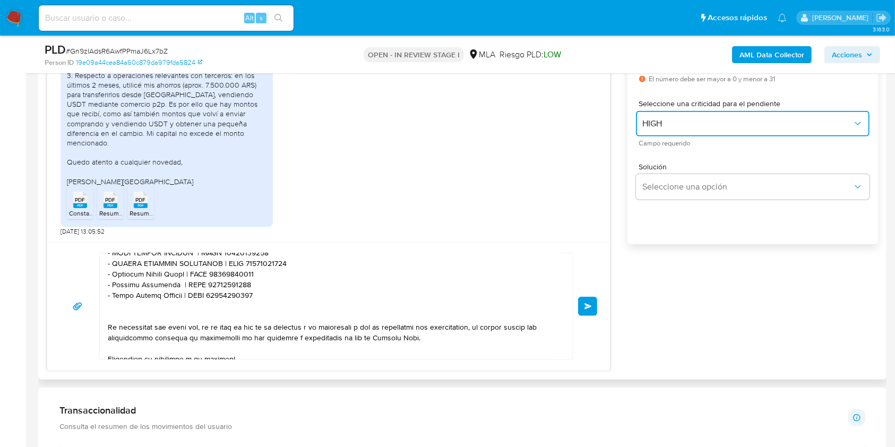
scroll to position [183, 0]
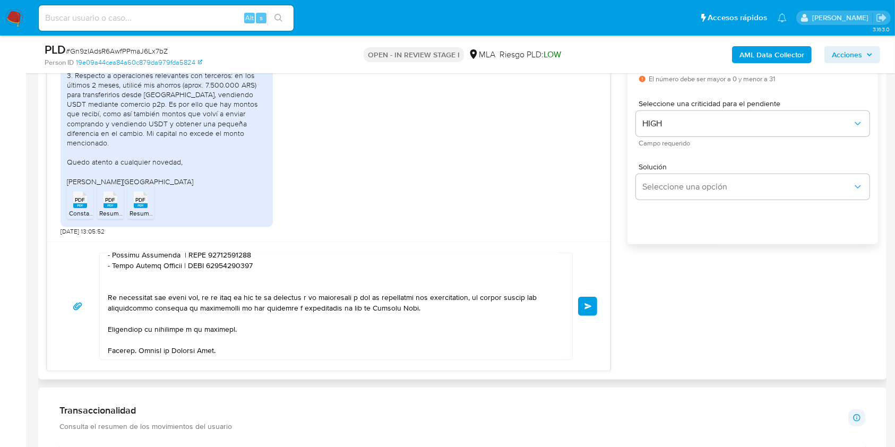
click at [590, 310] on button "Enviar" at bounding box center [587, 306] width 19 height 19
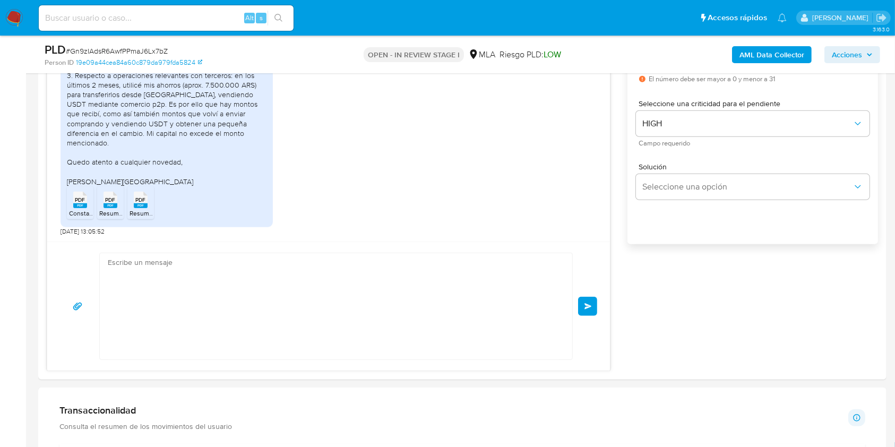
scroll to position [997, 0]
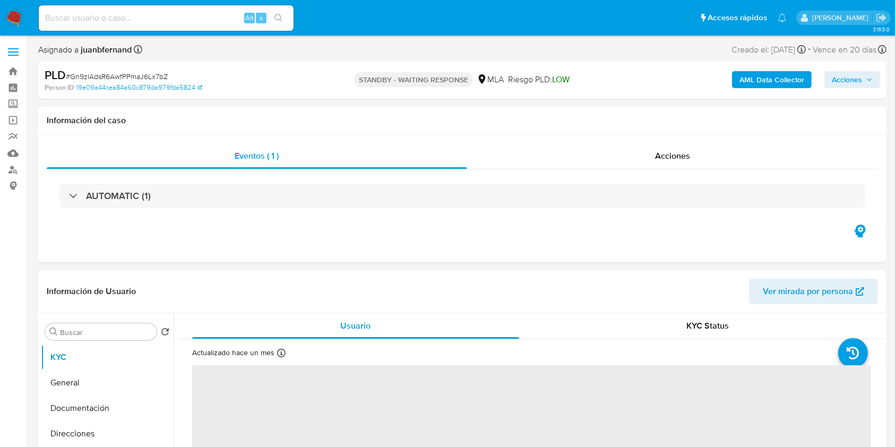
select select "10"
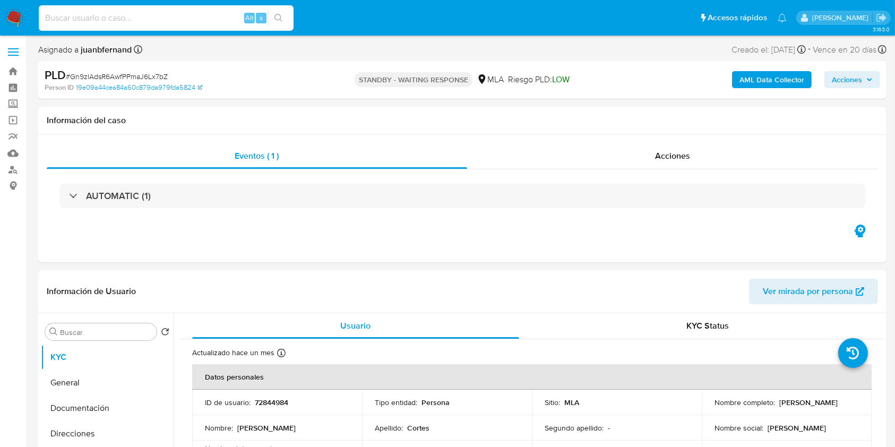
click at [234, 19] on input at bounding box center [166, 18] width 255 height 14
paste input "wq1CORY0bu4MMrwF7unblry6"
type input "wq1CORY0bu4MMrwF7unblry6"
click at [283, 19] on button "search-icon" at bounding box center [278, 18] width 22 height 15
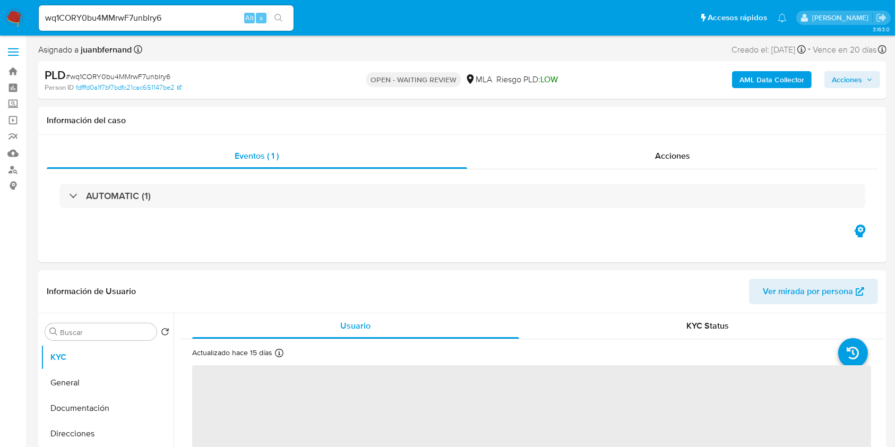
select select "10"
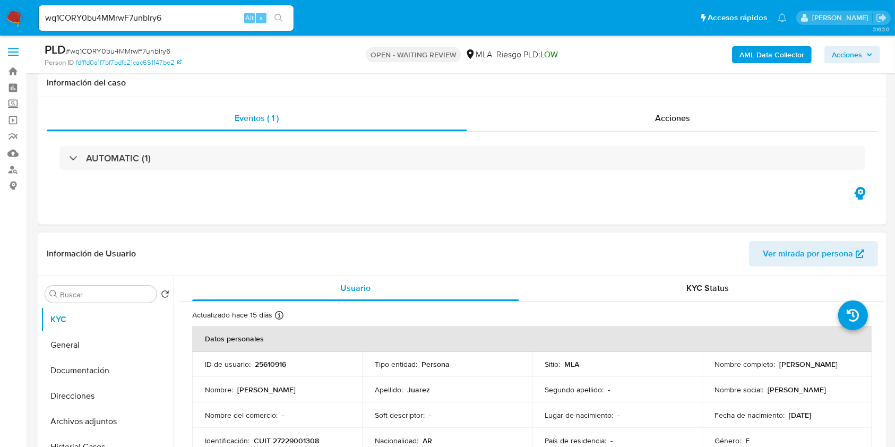
scroll to position [212, 0]
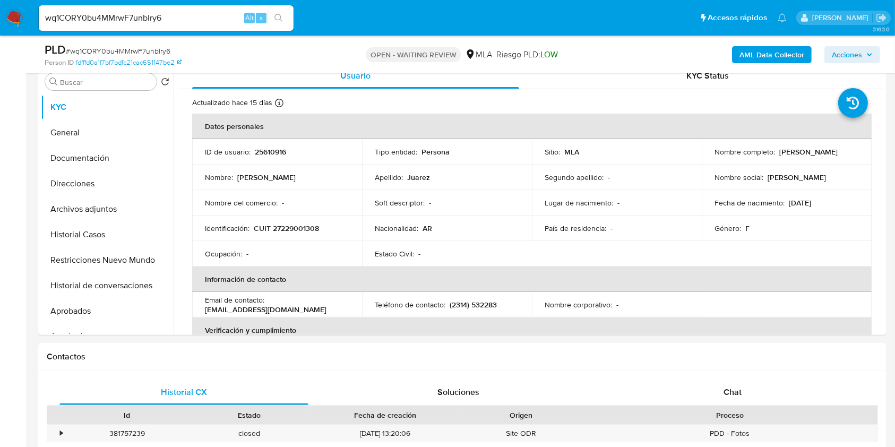
drag, startPoint x: 743, startPoint y: 381, endPoint x: 473, endPoint y: 339, distance: 273.4
click at [743, 382] on div "Chat" at bounding box center [732, 391] width 249 height 25
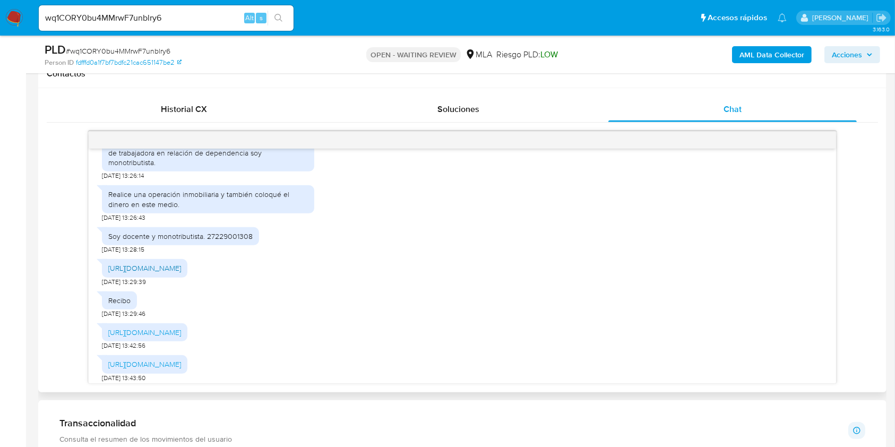
scroll to position [637, 0]
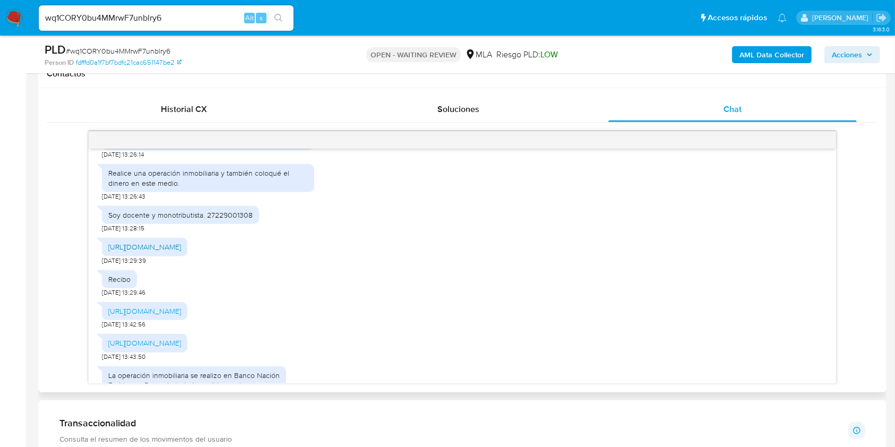
click at [160, 252] on link "https://acrobat.adobe.com/id/urn:aaid:sc:VA6C2:d53d6c6a-c63d-4ace-9acc-41b51de1…" at bounding box center [144, 246] width 73 height 11
click at [160, 316] on link "https://acrobat.adobe.com/id/urn:aaid:sc:VA6C2:49671e6b-0623-4430-92db-dfc49cc6…" at bounding box center [144, 311] width 73 height 11
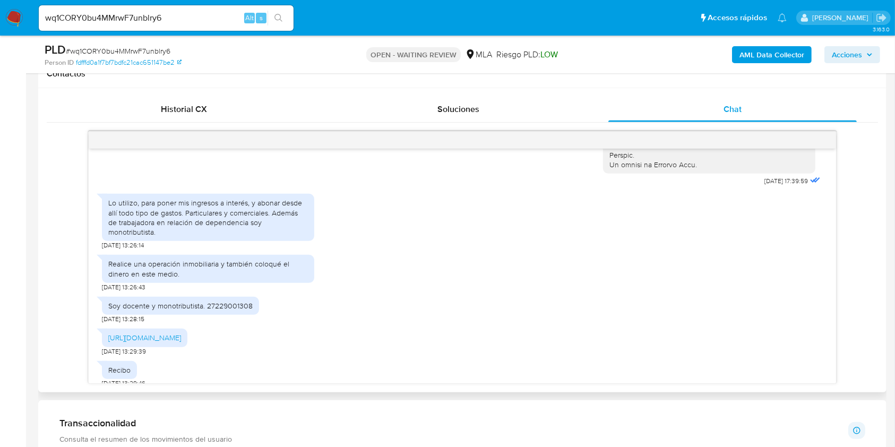
scroll to position [707, 0]
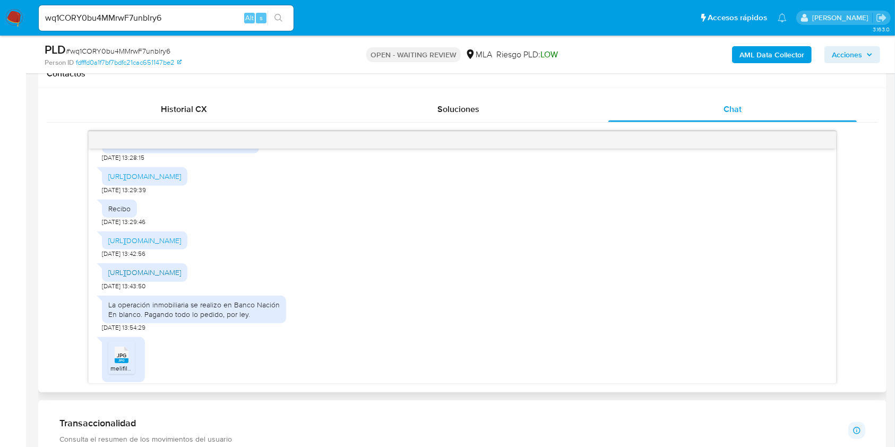
click at [166, 278] on link "https://acrobat.adobe.com/id/urn:aaid:sc:VA6C2:84aacc2c-cf13-4c6a-a674-a21dc561…" at bounding box center [144, 272] width 73 height 11
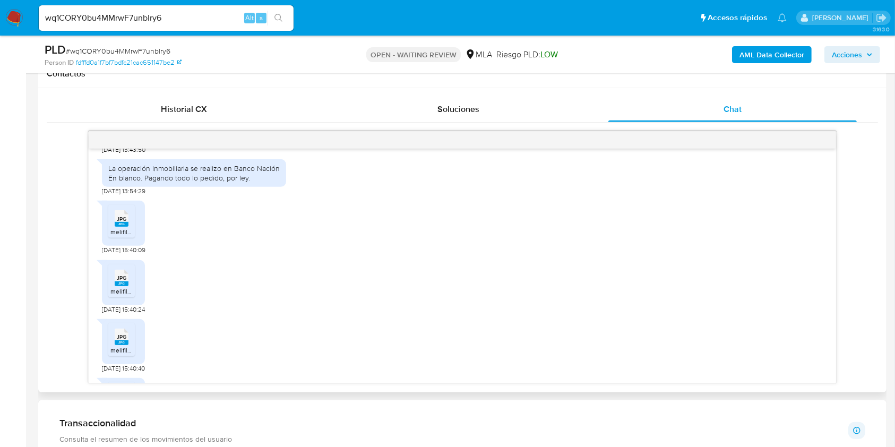
scroll to position [849, 0]
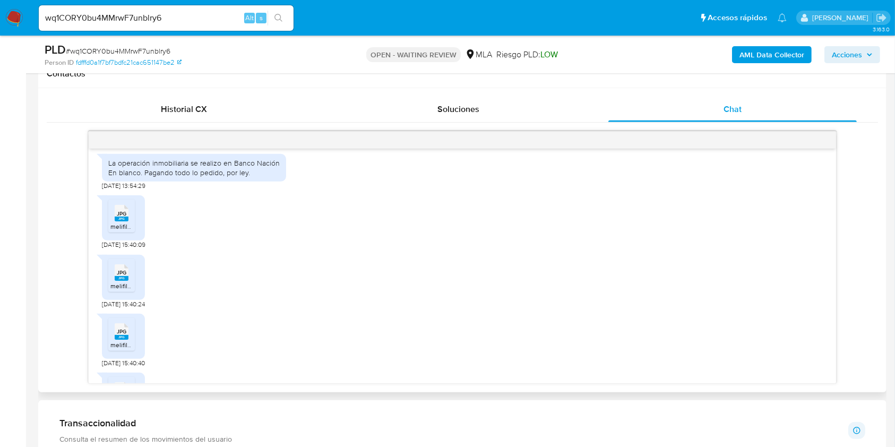
click at [127, 221] on rect at bounding box center [122, 219] width 14 height 5
click at [118, 276] on span "JPG" at bounding box center [122, 272] width 10 height 7
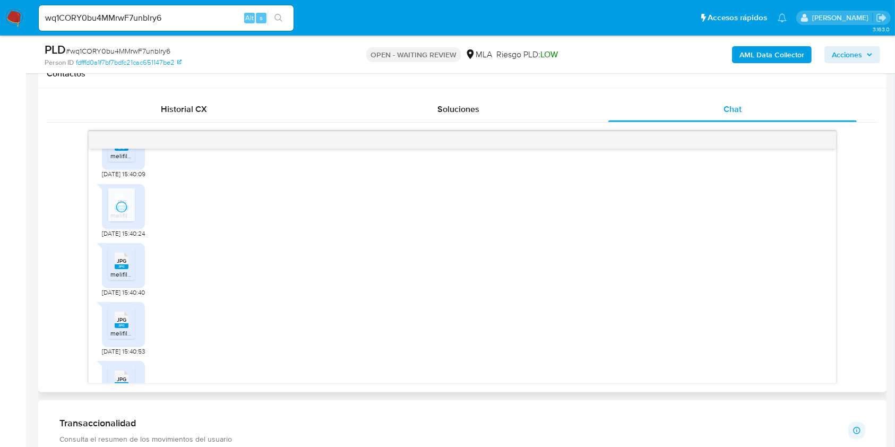
click at [122, 269] on icon at bounding box center [122, 261] width 14 height 16
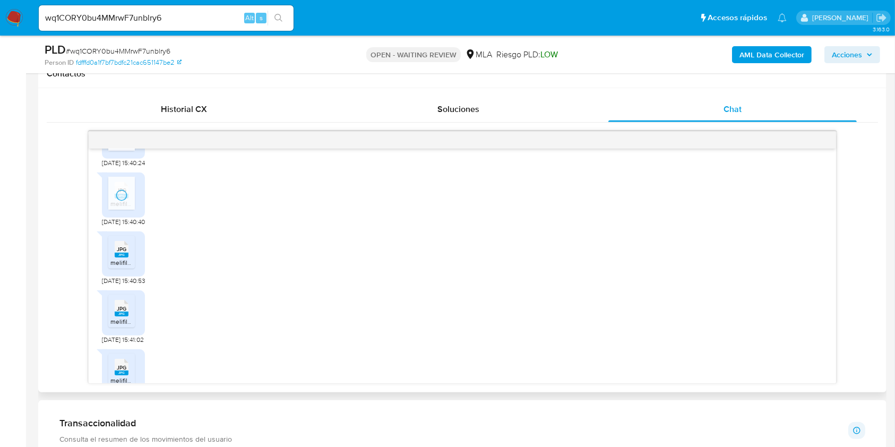
click at [125, 257] on rect at bounding box center [122, 255] width 14 height 5
click at [126, 317] on icon "JPG" at bounding box center [122, 308] width 14 height 19
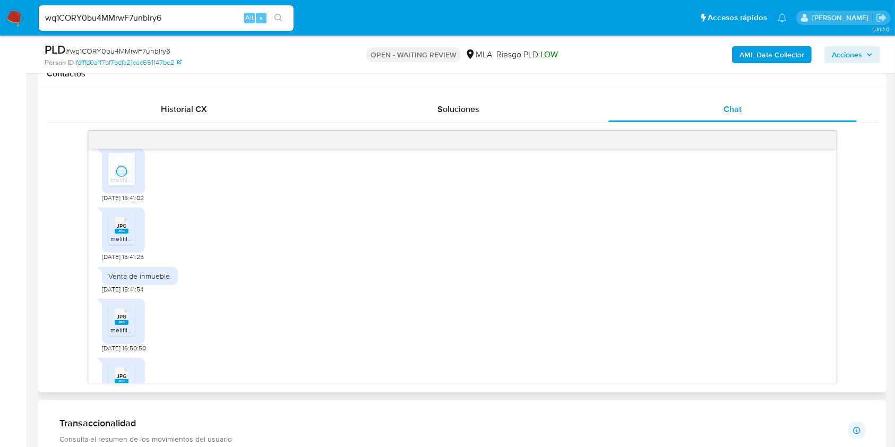
click at [117, 234] on rect at bounding box center [122, 231] width 14 height 5
click at [115, 325] on icon at bounding box center [122, 316] width 14 height 16
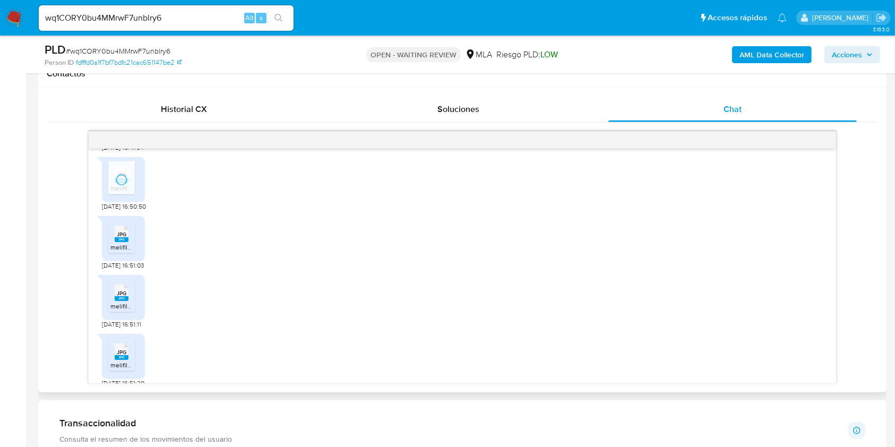
click at [115, 242] on rect at bounding box center [122, 239] width 14 height 5
click at [109, 312] on li "JPG JPG melifile208259844360447992.jpg" at bounding box center [121, 295] width 27 height 33
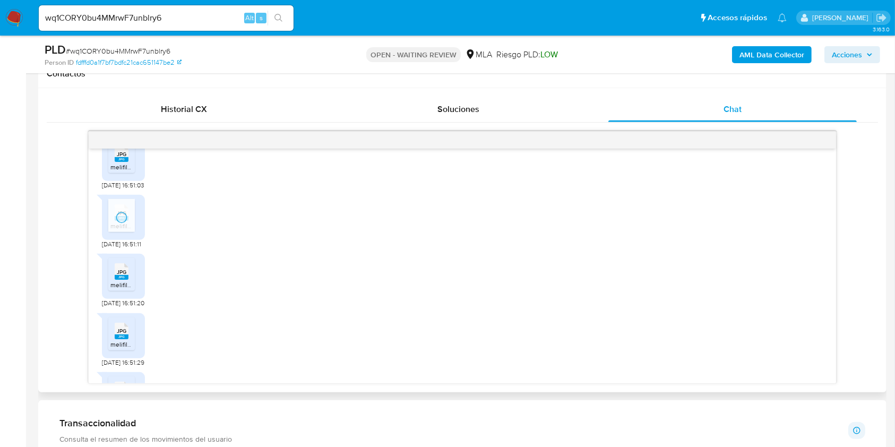
scroll to position [1415, 0]
click at [109, 230] on li "JPG JPG melifile9009500992713178194.jpg" at bounding box center [121, 213] width 27 height 33
click at [126, 279] on icon "JPG" at bounding box center [122, 270] width 14 height 19
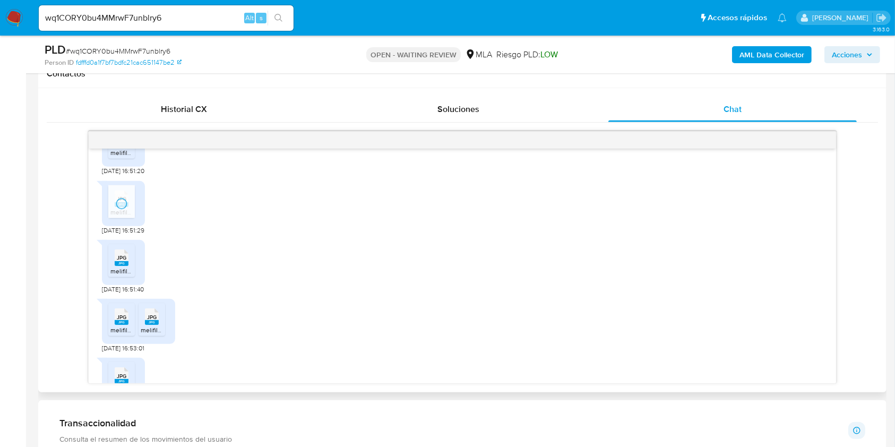
click at [127, 266] on icon at bounding box center [122, 257] width 14 height 16
drag, startPoint x: 118, startPoint y: 366, endPoint x: 143, endPoint y: 367, distance: 25.0
click at [117, 321] on span "JPG" at bounding box center [122, 317] width 10 height 7
click at [153, 321] on span "JPG" at bounding box center [152, 317] width 10 height 7
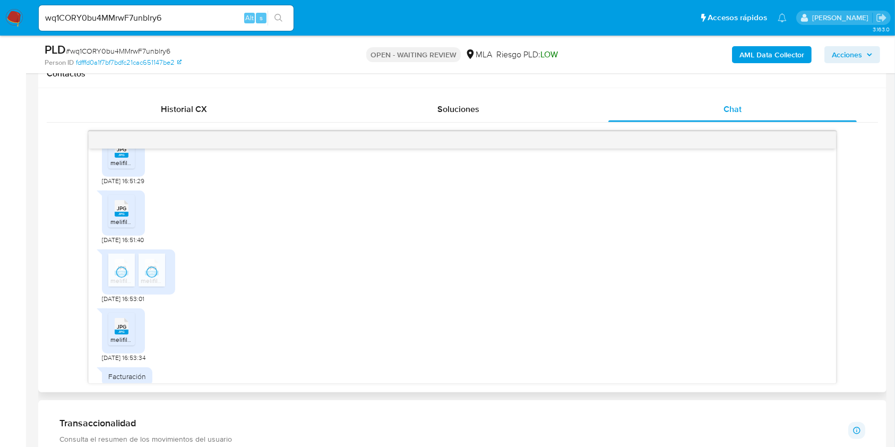
scroll to position [1601, 0]
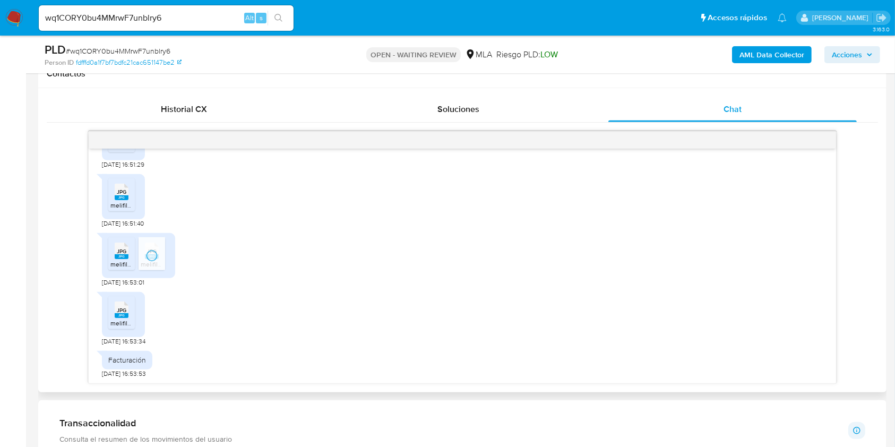
click at [119, 313] on rect at bounding box center [122, 315] width 14 height 5
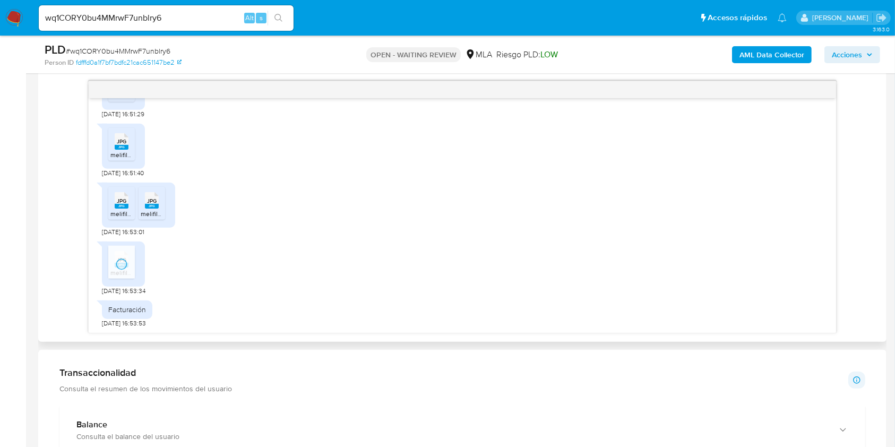
scroll to position [566, 0]
